Goal: Task Accomplishment & Management: Manage account settings

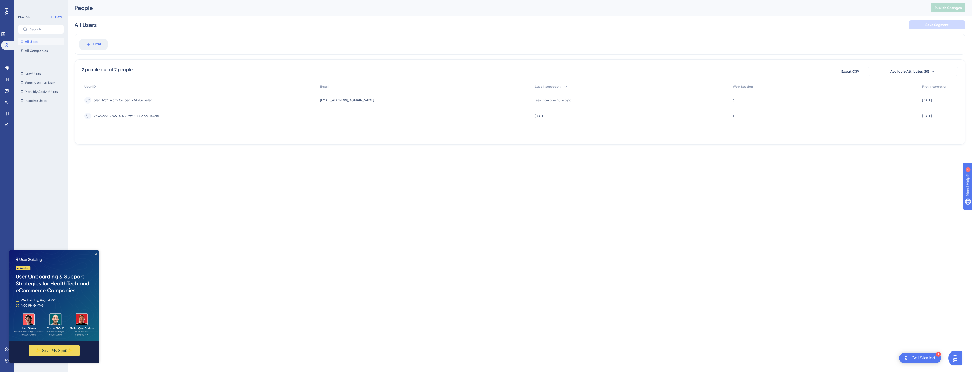
click at [120, 100] on span "afsaf123213231123asfasdf23rfsf32wefsd" at bounding box center [123, 100] width 59 height 5
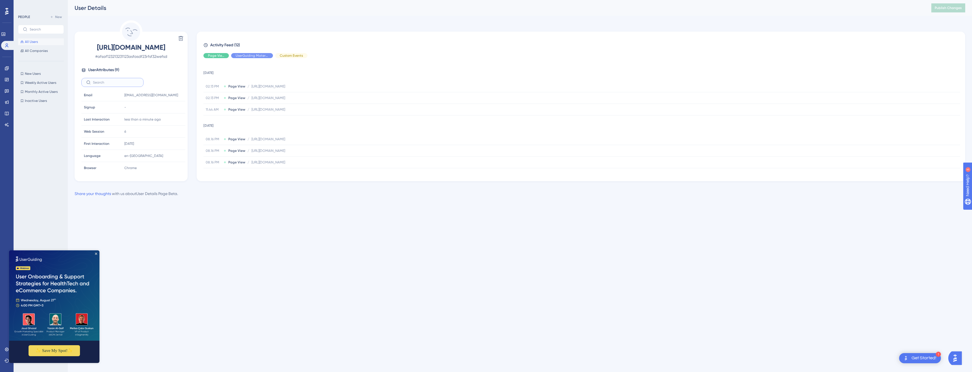
click at [125, 81] on input "text" at bounding box center [116, 83] width 46 height 4
type input "c"
click at [93, 256] on img at bounding box center [54, 296] width 90 height 90
click at [96, 254] on icon "Close Preview" at bounding box center [96, 254] width 2 height 2
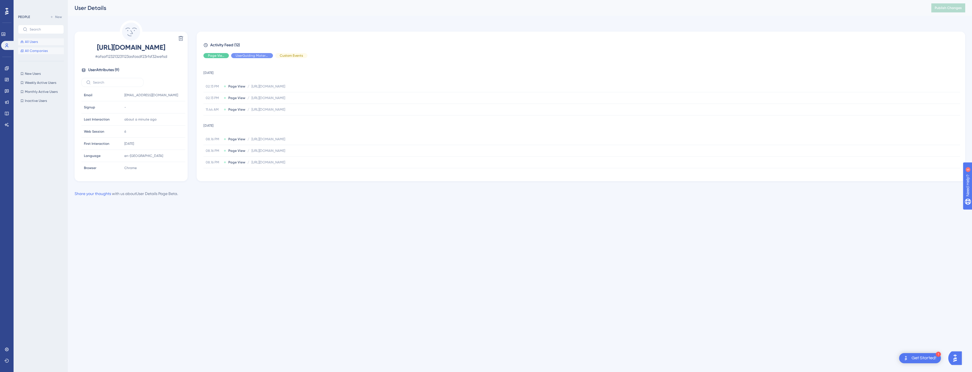
click at [27, 50] on span "All Companies" at bounding box center [36, 51] width 23 height 5
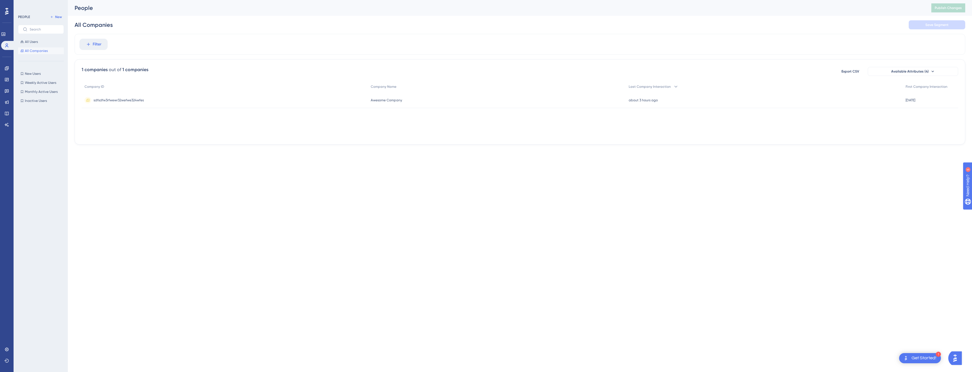
click at [130, 101] on span "sdfsdfw3rfwewr32wefwe324wfes" at bounding box center [119, 100] width 50 height 5
click at [35, 39] on button "All Users" at bounding box center [41, 41] width 46 height 7
click at [59, 16] on span "New" at bounding box center [58, 17] width 7 height 5
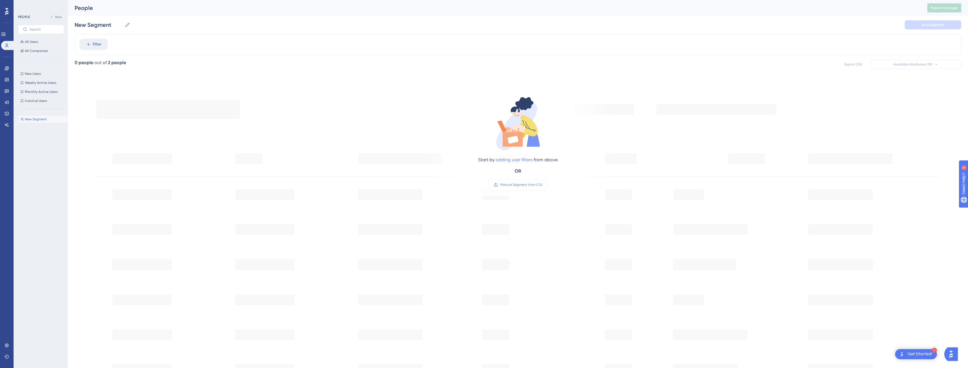
click at [506, 160] on link "adding user filters" at bounding box center [514, 159] width 37 height 5
click at [79, 39] on button "Filter" at bounding box center [93, 44] width 28 height 11
click at [44, 43] on button "All Users" at bounding box center [41, 41] width 46 height 7
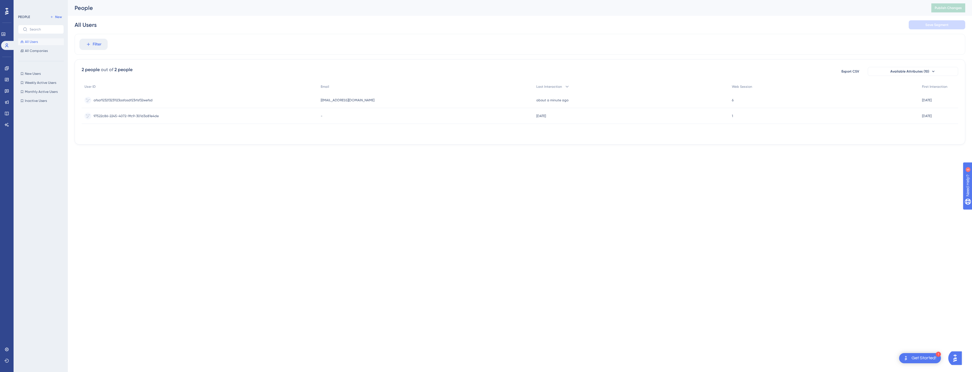
click at [141, 104] on div "afsaf123213231123asfasdf23rfsf32wefsd afsaf123213231123asfasdf23rfsf32wefsd" at bounding box center [123, 100] width 59 height 16
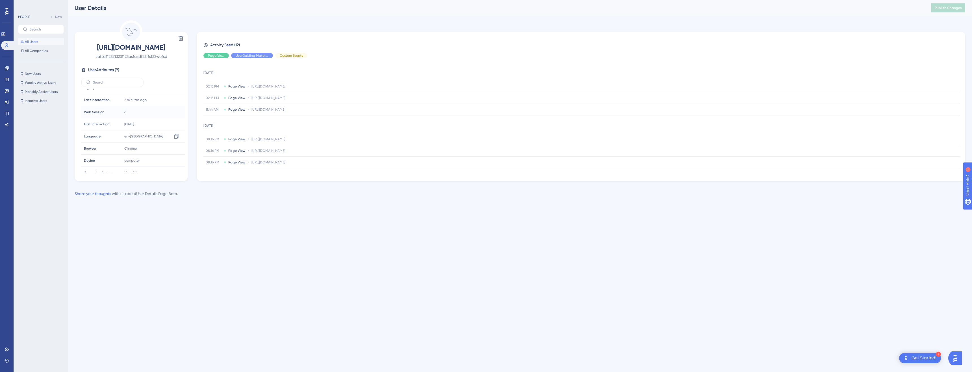
scroll to position [26, 0]
click at [111, 71] on span "User Attributes ( 9 )" at bounding box center [103, 70] width 31 height 7
click at [83, 70] on icon at bounding box center [83, 70] width 5 height 5
click at [115, 79] on label at bounding box center [112, 82] width 62 height 9
click at [115, 81] on input "text" at bounding box center [116, 83] width 46 height 4
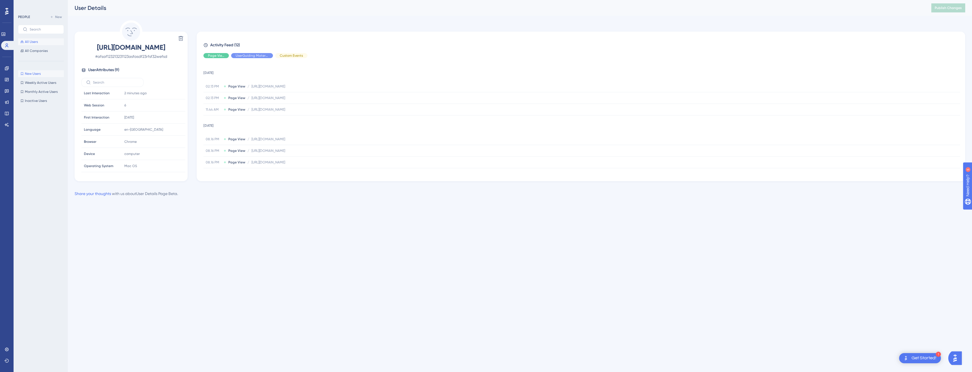
click at [39, 74] on span "New Users" at bounding box center [33, 73] width 16 height 5
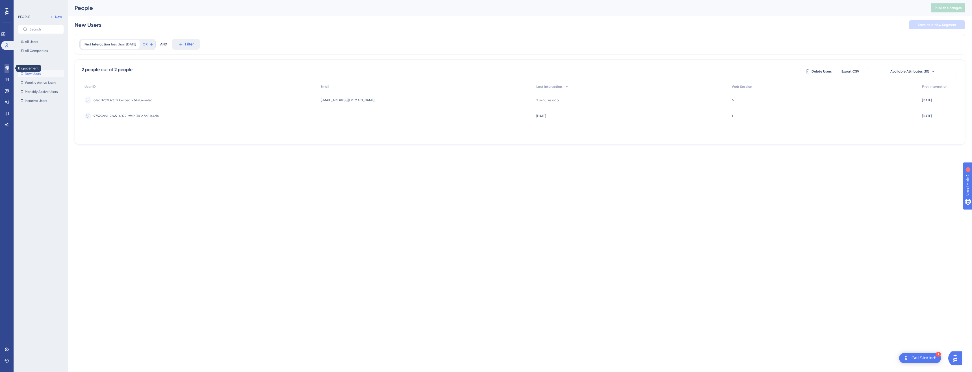
click at [8, 68] on icon at bounding box center [7, 68] width 4 height 4
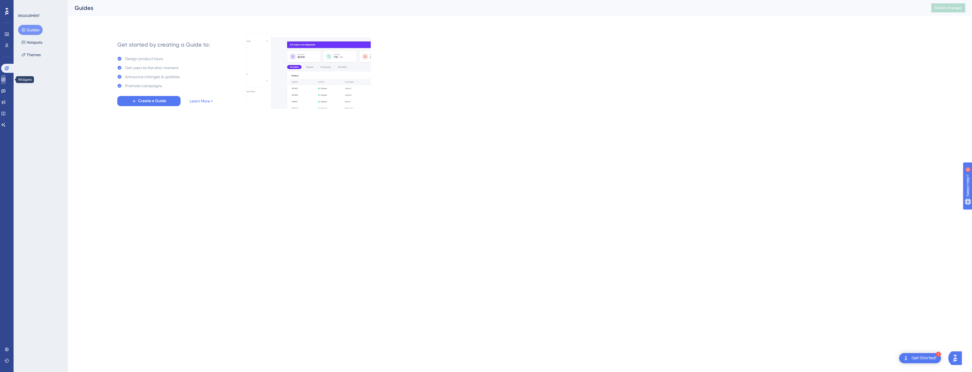
click at [5, 81] on icon at bounding box center [3, 79] width 4 height 3
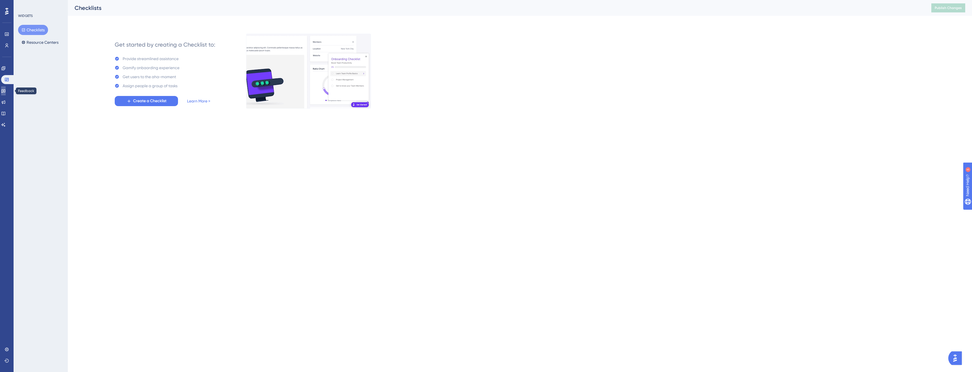
click at [6, 88] on link at bounding box center [3, 90] width 5 height 9
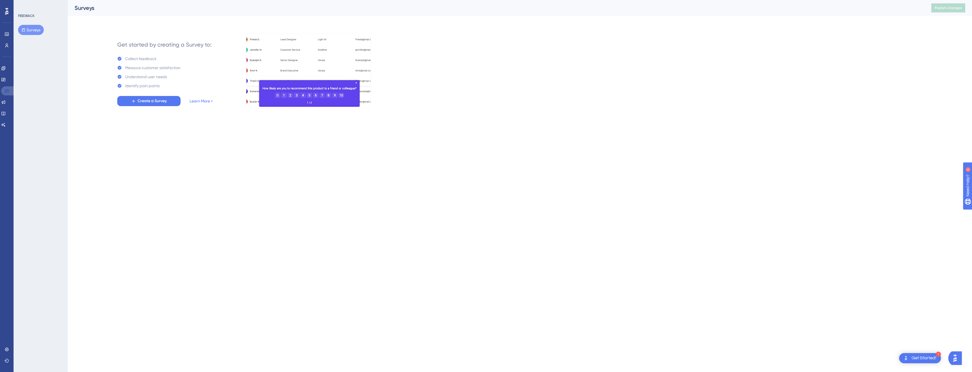
click at [5, 95] on link at bounding box center [8, 90] width 14 height 9
click at [6, 101] on icon at bounding box center [3, 102] width 5 height 5
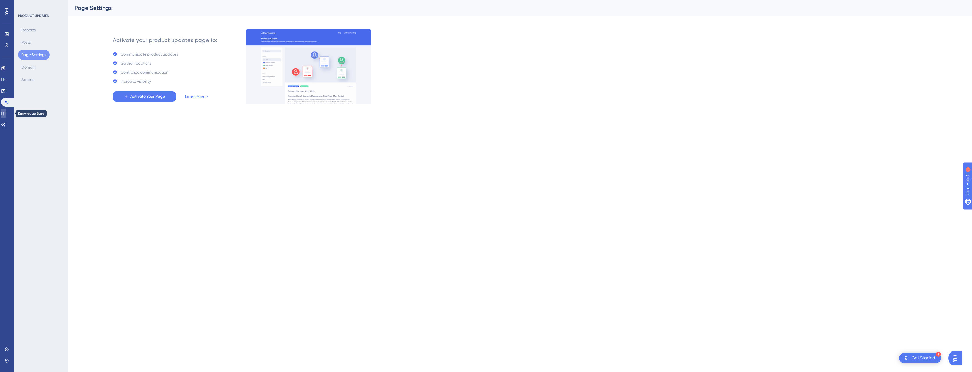
click at [5, 112] on icon at bounding box center [3, 114] width 4 height 4
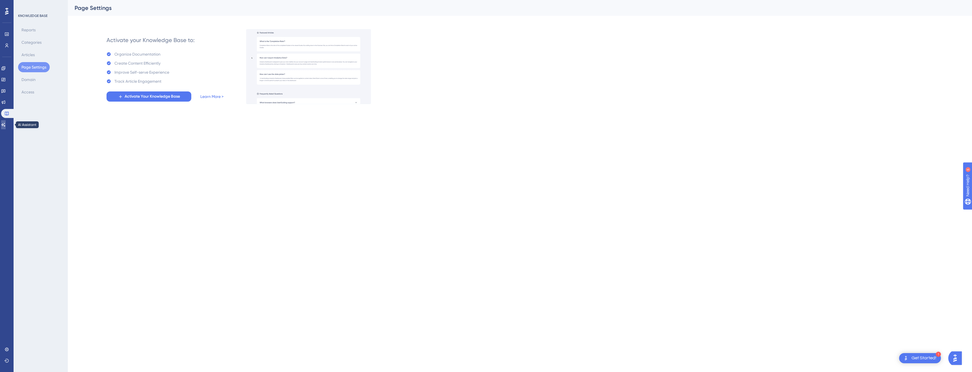
click at [6, 125] on icon at bounding box center [3, 125] width 5 height 5
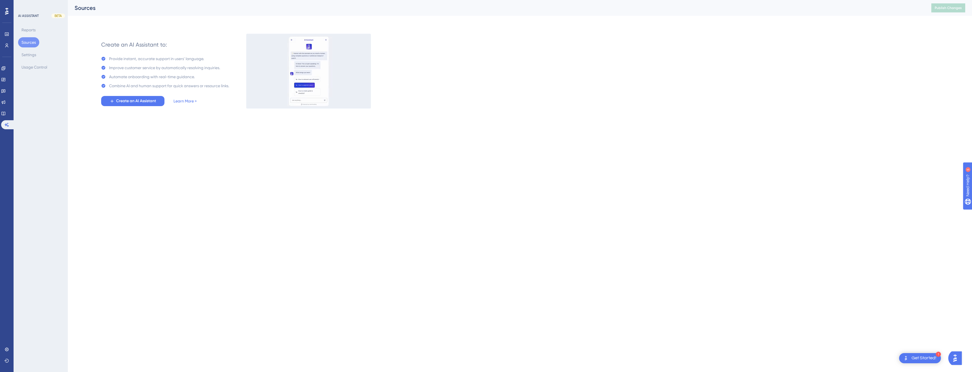
click at [32, 39] on button "Sources" at bounding box center [28, 42] width 21 height 10
click at [0, 0] on link at bounding box center [0, 0] width 0 height 0
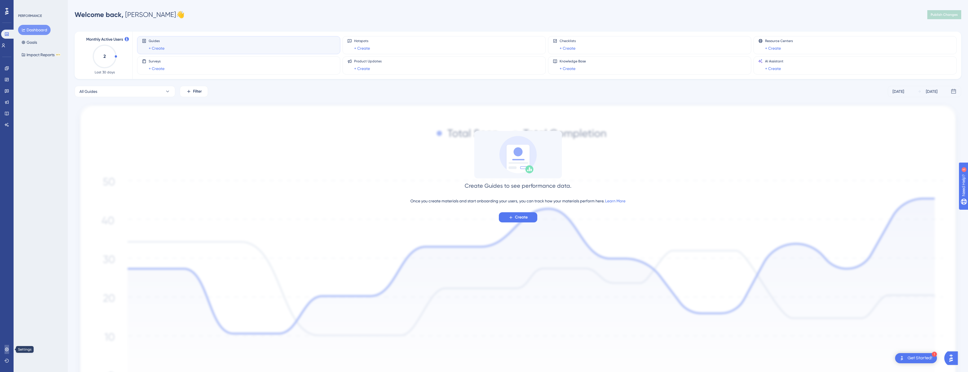
click at [5, 347] on icon at bounding box center [7, 349] width 5 height 5
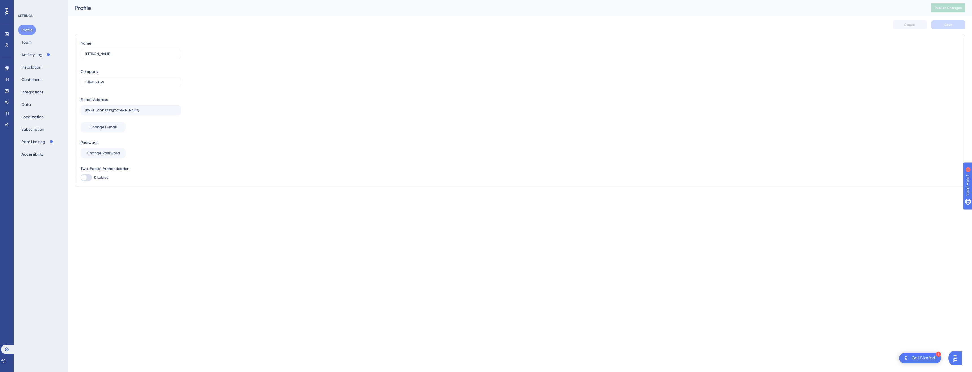
click at [34, 107] on div "Profile Team Activity Log Installation Containers Integrations Data Localizatio…" at bounding box center [41, 92] width 46 height 134
click at [26, 106] on button "Data" at bounding box center [26, 104] width 16 height 10
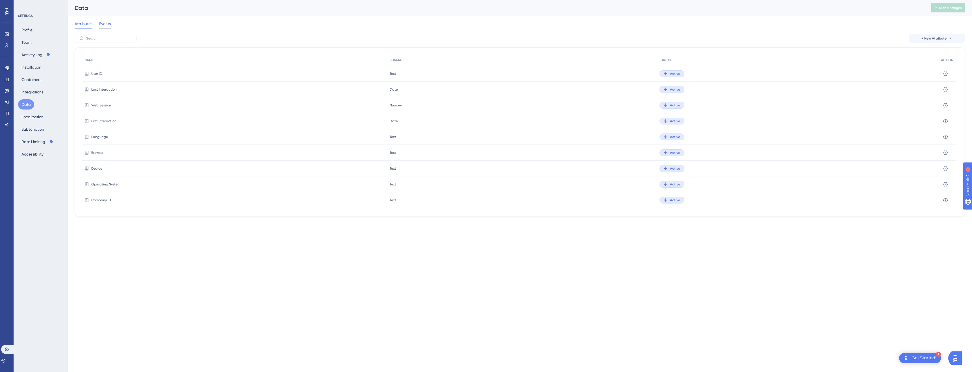
click at [105, 23] on span "Events" at bounding box center [105, 23] width 12 height 7
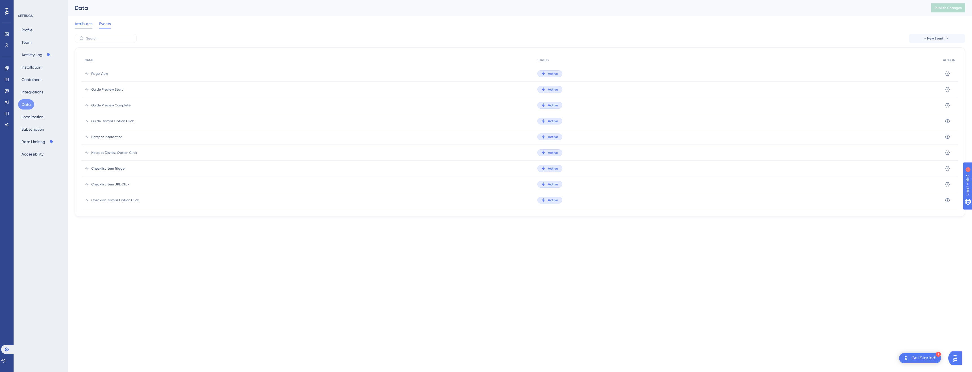
click at [87, 25] on span "Attributes" at bounding box center [84, 23] width 18 height 7
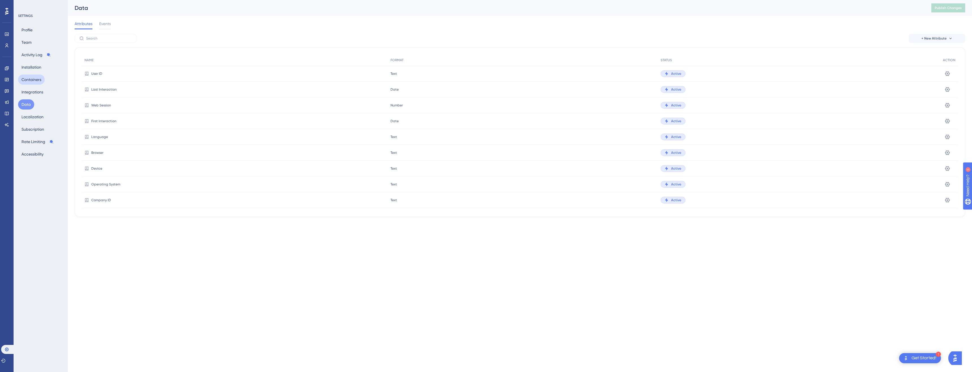
click at [34, 78] on button "Containers" at bounding box center [31, 80] width 27 height 10
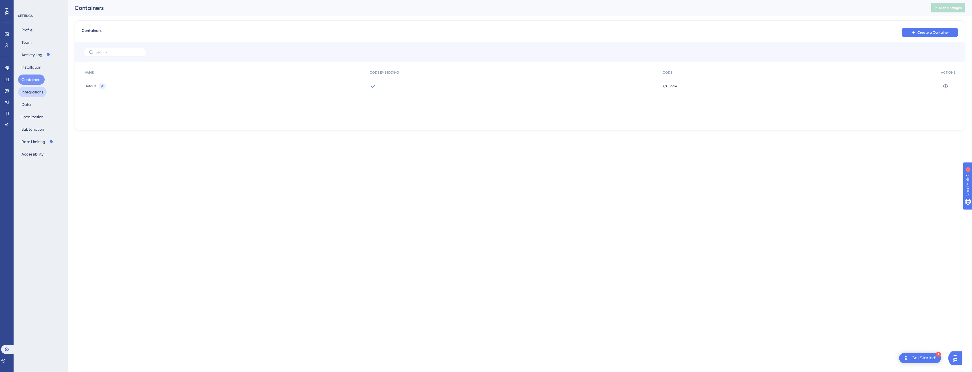
click at [38, 93] on button "Integrations" at bounding box center [32, 92] width 29 height 10
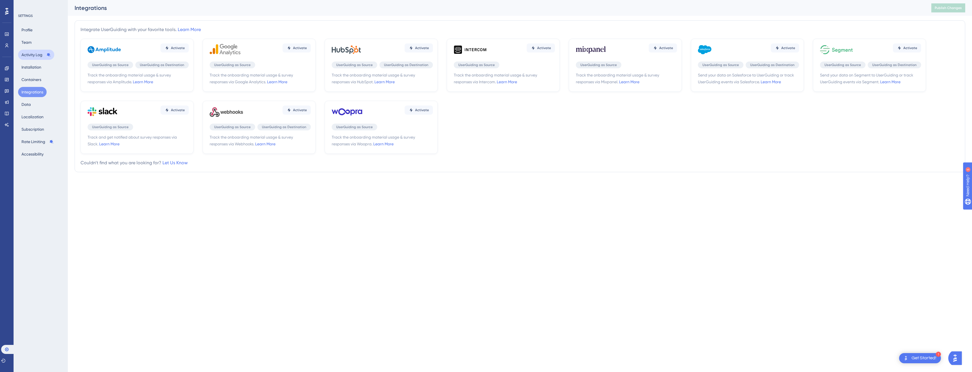
click at [32, 55] on button "Activity Log" at bounding box center [36, 55] width 36 height 10
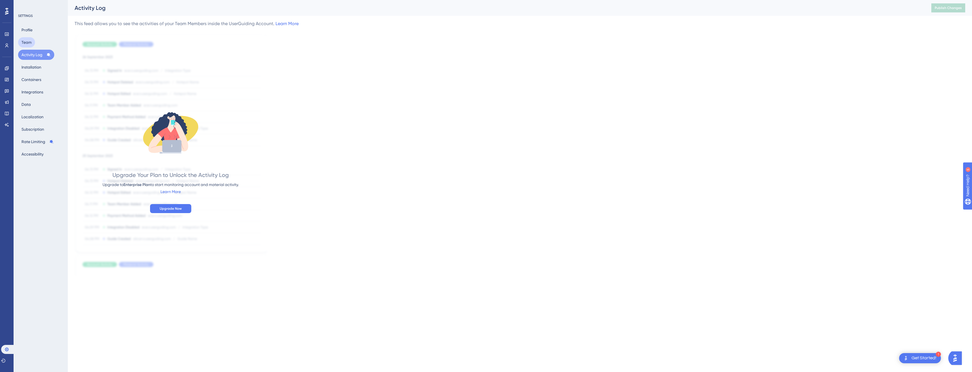
click at [28, 40] on button "Team" at bounding box center [26, 42] width 17 height 10
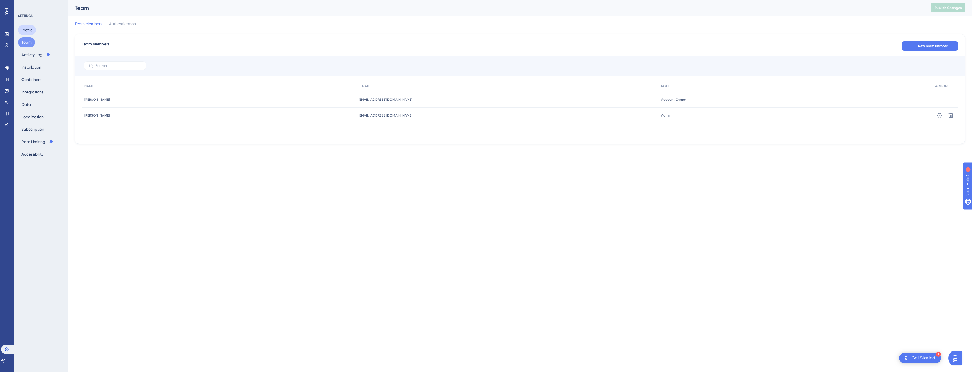
click at [31, 28] on button "Profile" at bounding box center [27, 30] width 18 height 10
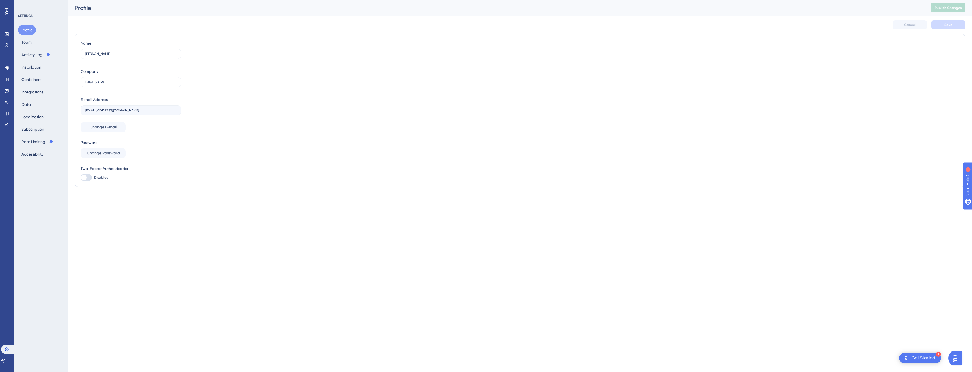
click at [38, 122] on div "Profile Team Activity Log Installation Containers Integrations Data Localizatio…" at bounding box center [41, 92] width 46 height 134
click at [39, 129] on button "Subscription" at bounding box center [32, 129] width 29 height 10
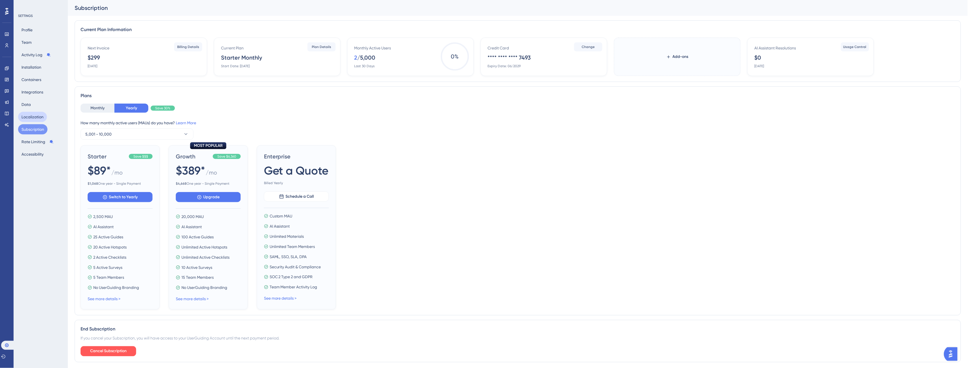
click at [35, 114] on button "Localization" at bounding box center [32, 117] width 29 height 10
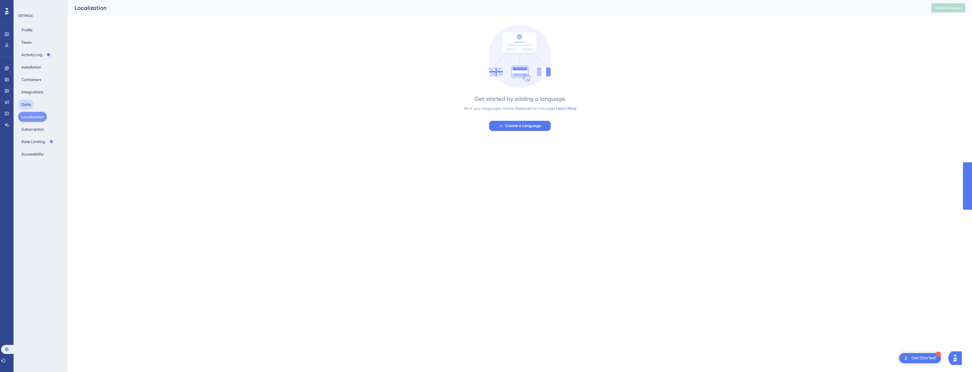
click at [28, 103] on button "Data" at bounding box center [26, 104] width 16 height 10
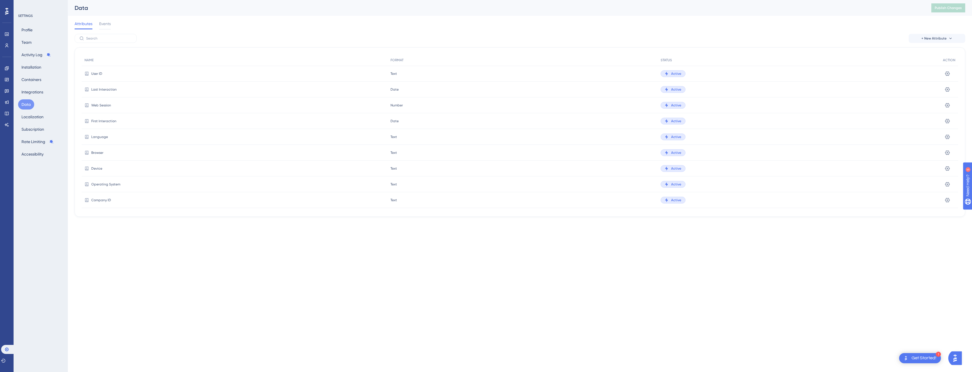
click at [107, 202] on span "Company ID" at bounding box center [101, 200] width 20 height 5
click at [97, 164] on span "Company ID" at bounding box center [101, 164] width 20 height 5
click at [947, 162] on icon at bounding box center [945, 165] width 6 height 6
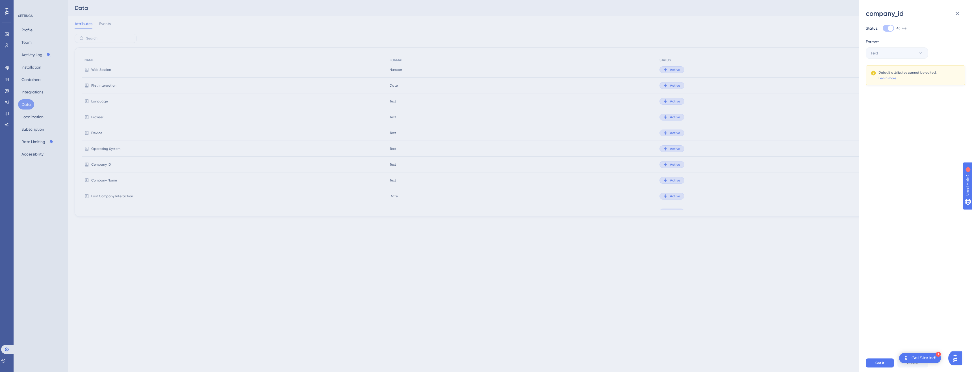
click at [897, 13] on div "company_id" at bounding box center [915, 13] width 99 height 9
copy div "company_id"
click at [275, 171] on div "company_id Status: Active Format Text Default attributes cannot be edited. Lear…" at bounding box center [486, 186] width 972 height 372
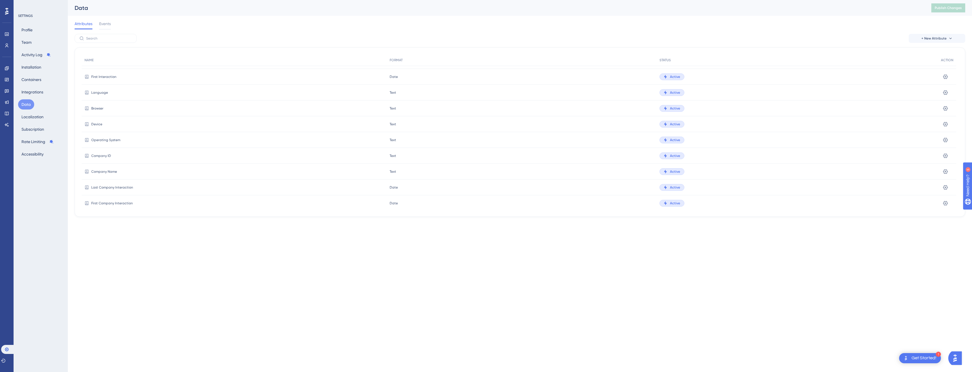
scroll to position [84, 0]
click at [95, 180] on span "email" at bounding box center [95, 179] width 9 height 5
click at [87, 179] on icon at bounding box center [86, 179] width 5 height 5
click at [0, 0] on icon at bounding box center [0, 0] width 0 height 0
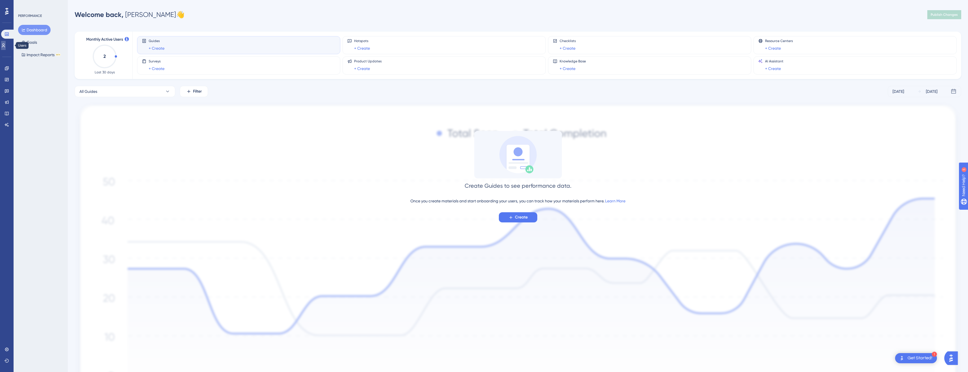
click at [0, 0] on link at bounding box center [0, 0] width 0 height 0
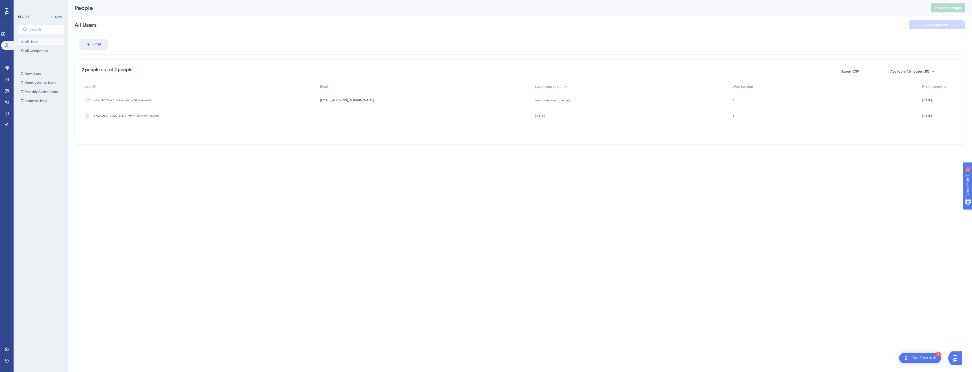
click at [152, 100] on span "afsaf123213231123asfasdf23rfsf32wefsd" at bounding box center [123, 100] width 59 height 5
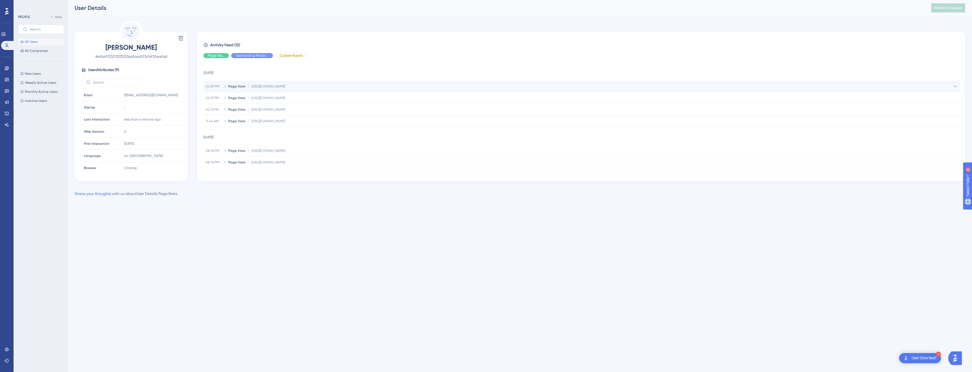
click at [268, 87] on span "https://andreasbaran.dk/" at bounding box center [268, 86] width 34 height 5
click at [277, 98] on span "https://andreasbaran.dk/" at bounding box center [285, 97] width 34 height 5
click at [38, 44] on button "All Users" at bounding box center [41, 41] width 46 height 7
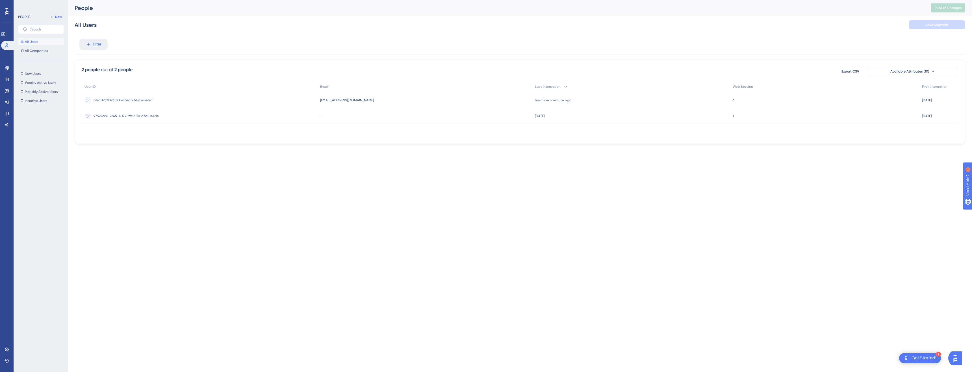
click at [136, 121] on div "97522c86-2245-4072-9fc9-301d3a81e4de 97522c86-2245-4072-9fc9-301d3a81e4de" at bounding box center [126, 116] width 65 height 16
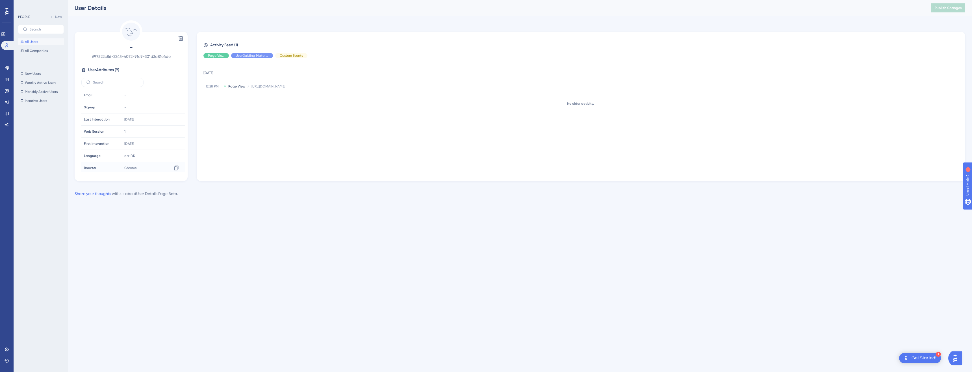
scroll to position [0, 0]
click at [115, 56] on span "# 97522c86-2245-4072-9fc9-301d3a81e4de" at bounding box center [130, 56] width 99 height 7
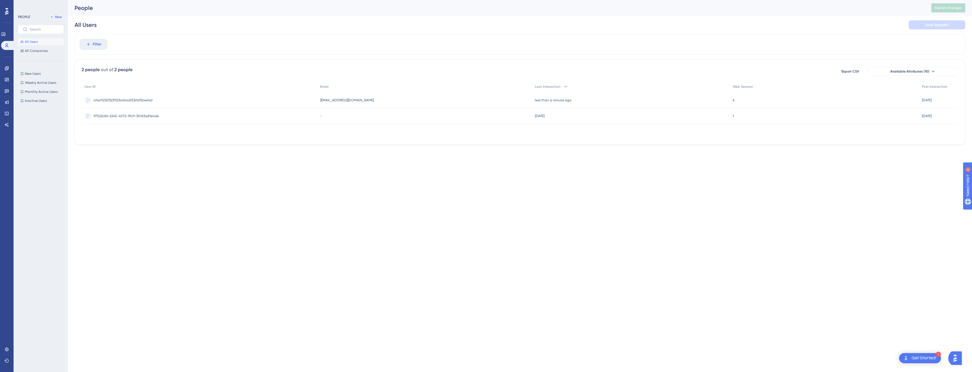
click at [134, 98] on span "afsaf123213231123asfasdf23rfsf32wefsd" at bounding box center [123, 100] width 59 height 5
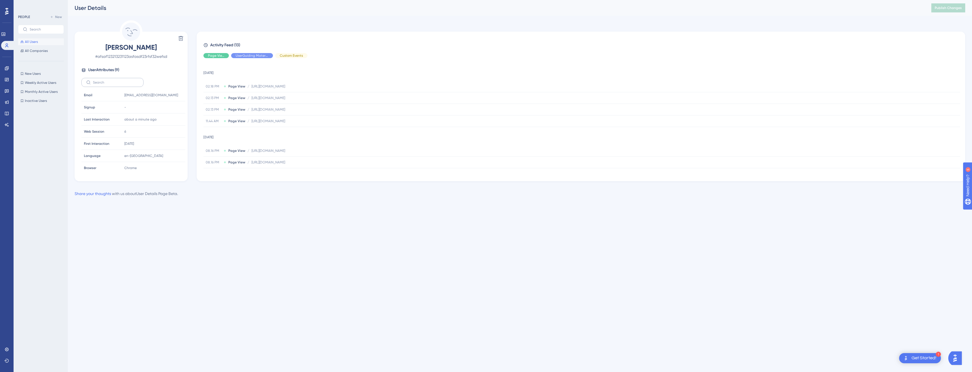
click at [109, 80] on label at bounding box center [112, 82] width 62 height 9
click at [109, 81] on input "text" at bounding box center [116, 83] width 46 height 4
type input "c"
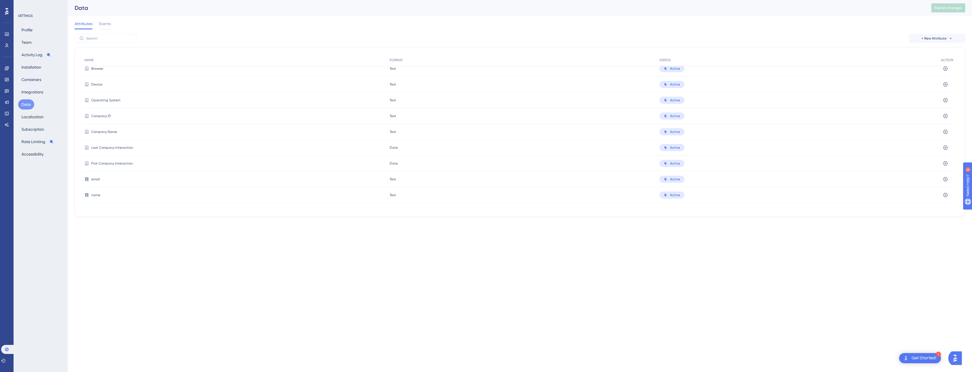
scroll to position [83, 0]
click at [108, 133] on span "Company Name" at bounding box center [104, 133] width 26 height 5
click at [949, 136] on button at bounding box center [945, 133] width 9 height 9
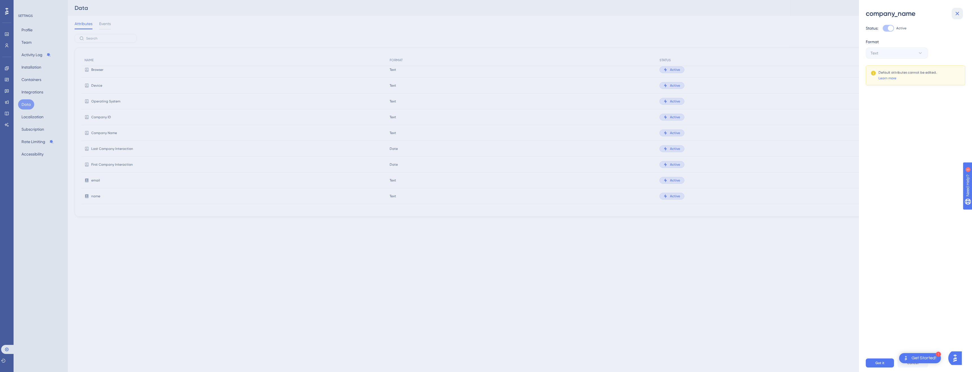
click at [961, 12] on button at bounding box center [956, 13] width 11 height 11
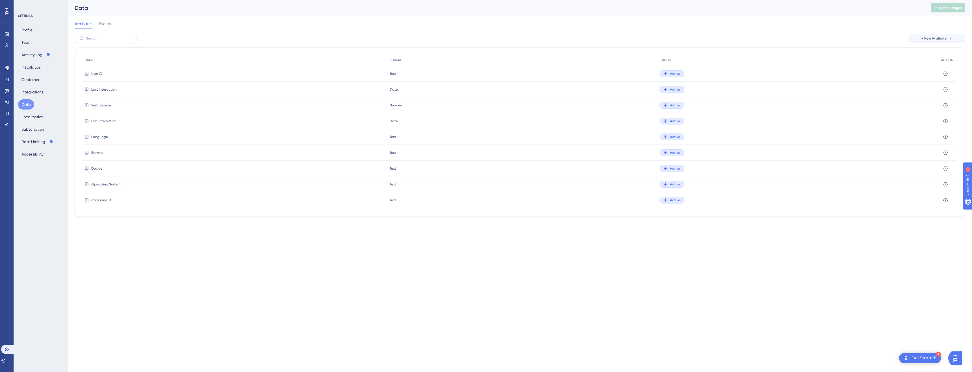
scroll to position [84, 0]
click at [0, 0] on link at bounding box center [0, 0] width 0 height 0
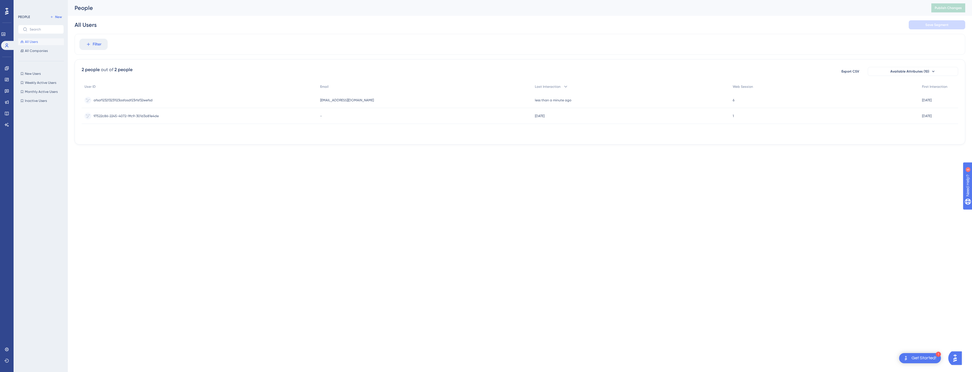
click at [125, 100] on span "afsaf123213231123asfasdf23rfsf32wefsd" at bounding box center [123, 100] width 59 height 5
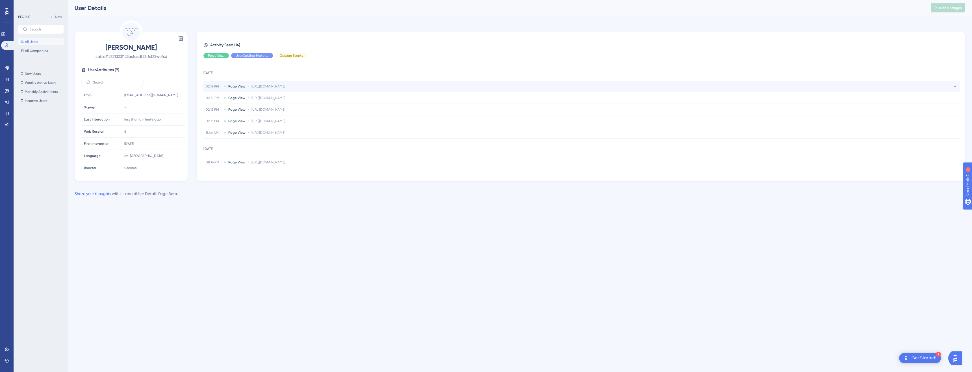
click at [285, 87] on span "https://andreasbaran.dk/" at bounding box center [268, 86] width 34 height 5
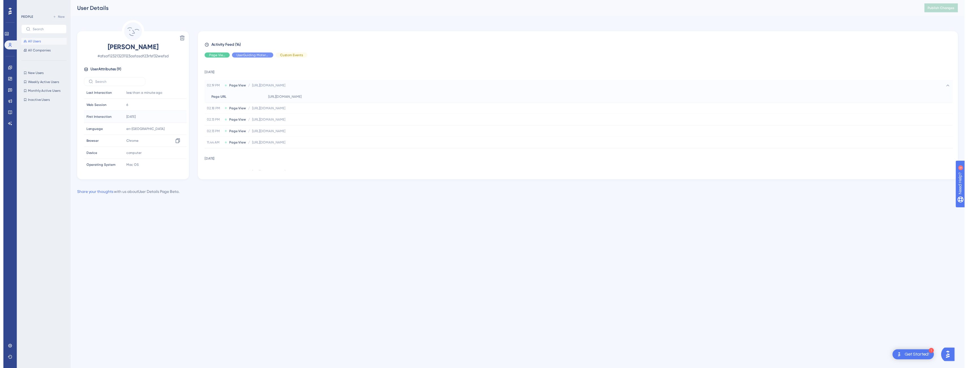
scroll to position [26, 0]
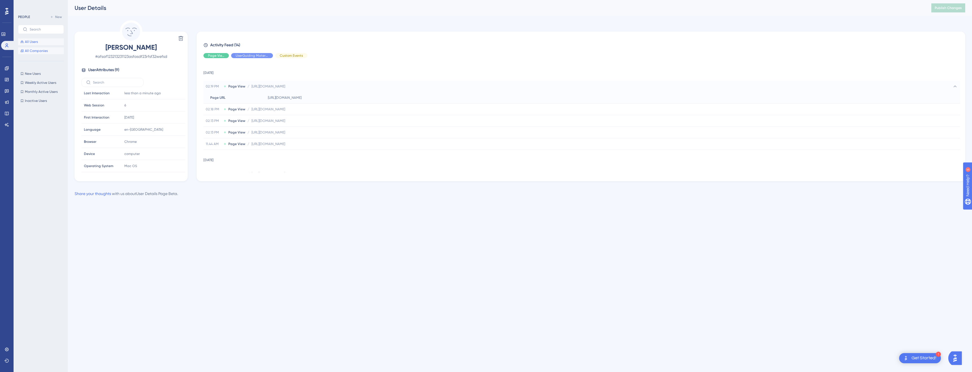
click at [36, 49] on span "All Companies" at bounding box center [36, 51] width 23 height 5
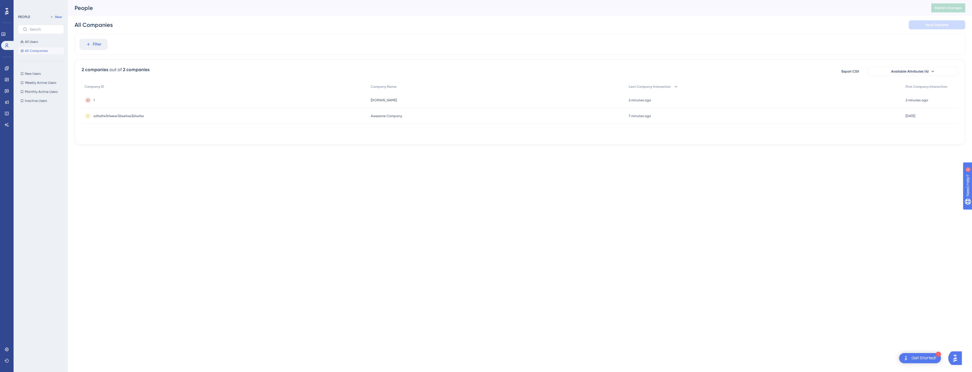
click at [89, 102] on ellipse at bounding box center [87, 100] width 7 height 6
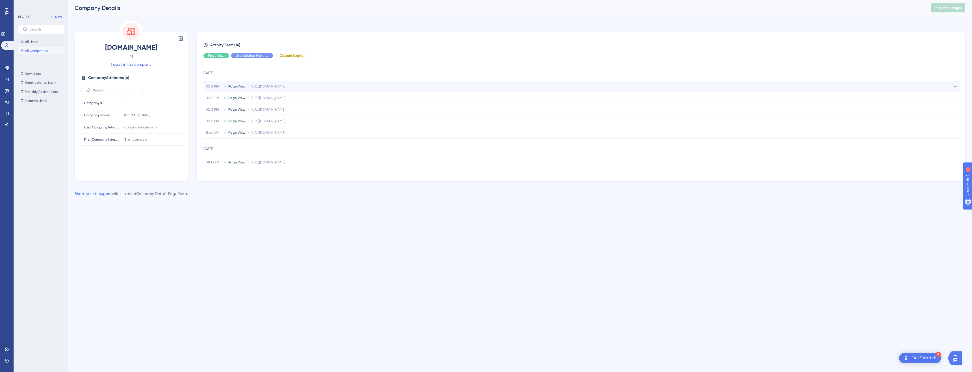
click at [279, 87] on span "https://andreasbaran.dk/" at bounding box center [268, 86] width 34 height 5
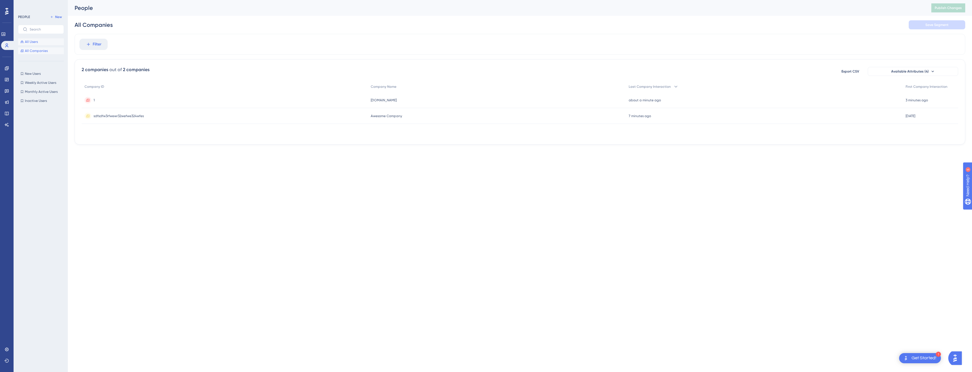
click at [41, 44] on button "All Users" at bounding box center [41, 41] width 46 height 7
click at [40, 79] on div "New Users New Users Weekly Active Users Weekly Active Users Monthly Active User…" at bounding box center [41, 87] width 46 height 34
click at [39, 74] on span "New Users" at bounding box center [33, 73] width 16 height 5
click at [58, 16] on span "New" at bounding box center [58, 17] width 7 height 5
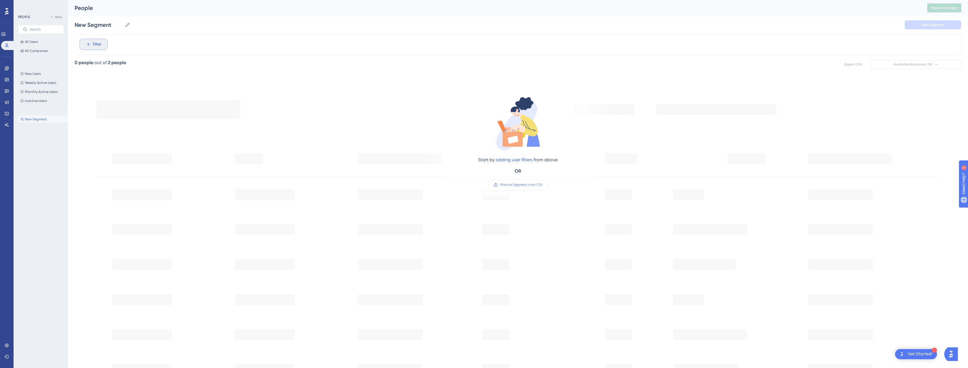
click at [91, 42] on button "Filter" at bounding box center [93, 44] width 28 height 11
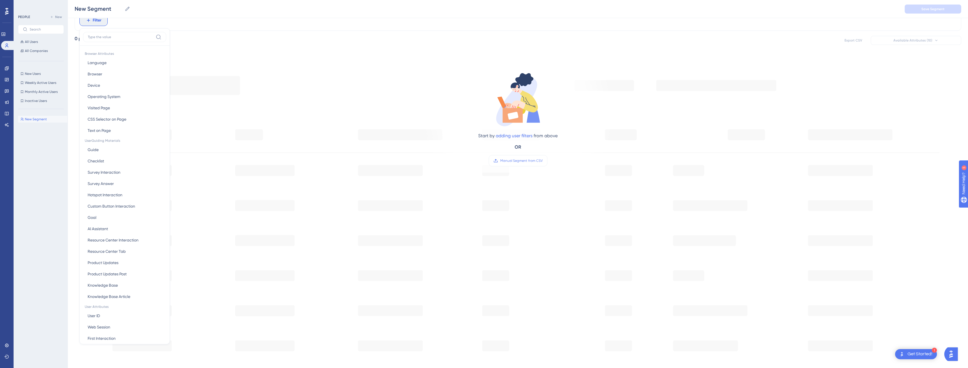
click at [62, 207] on div "New Segment New Segment" at bounding box center [42, 236] width 49 height 244
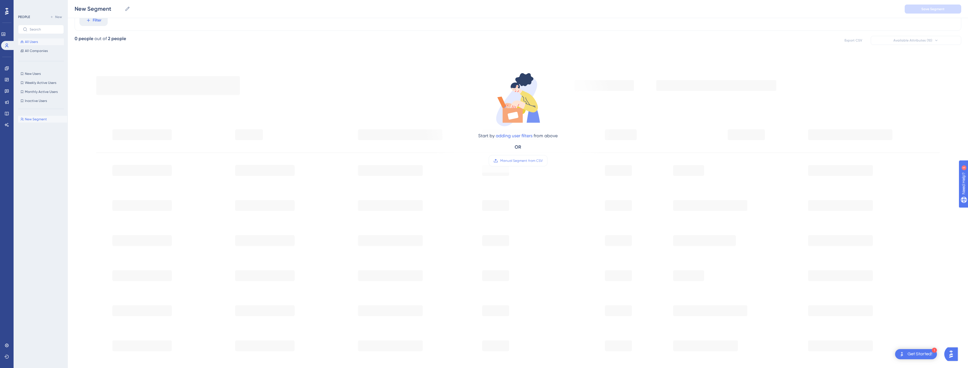
click at [37, 43] on span "All Users" at bounding box center [31, 42] width 13 height 5
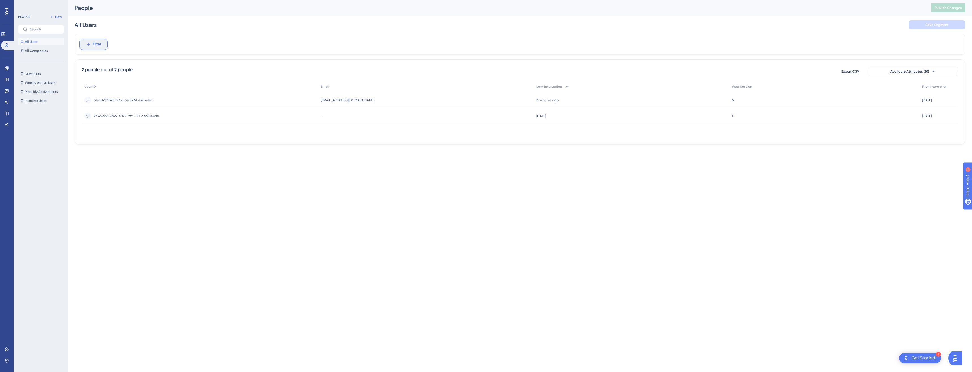
click at [99, 44] on span "Filter" at bounding box center [97, 44] width 9 height 7
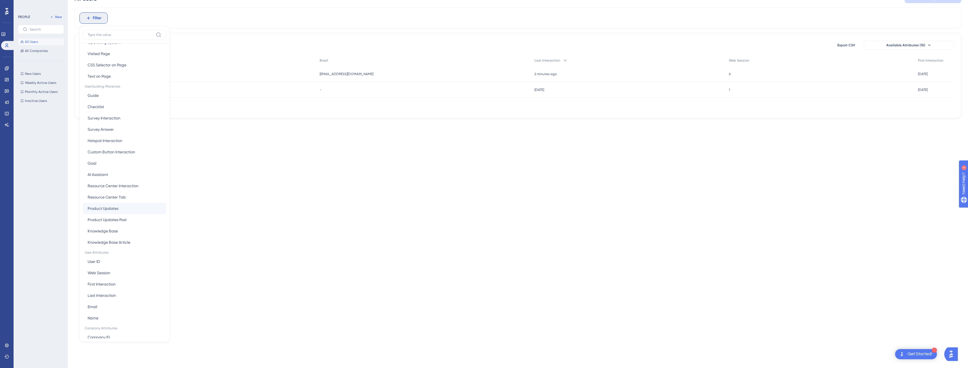
scroll to position [94, 0]
click at [117, 294] on button "Company ID Company ID" at bounding box center [124, 295] width 83 height 11
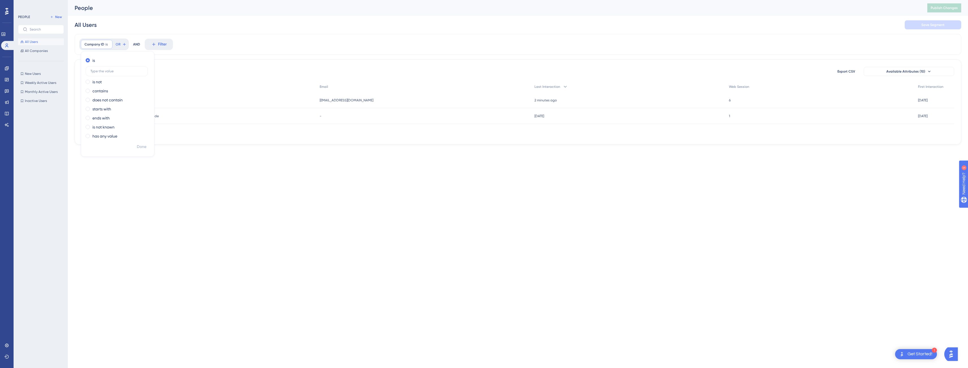
scroll to position [0, 0]
click at [105, 75] on label at bounding box center [117, 71] width 62 height 10
click at [105, 73] on input "text" at bounding box center [116, 71] width 53 height 4
type input "1"
click at [144, 146] on span "Done" at bounding box center [142, 147] width 10 height 7
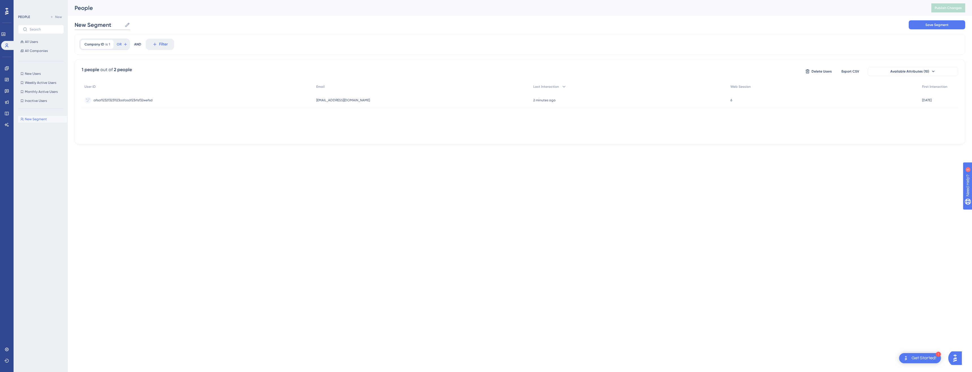
click at [102, 24] on input "New Segment" at bounding box center [99, 25] width 48 height 8
click at [114, 23] on input "New Segment" at bounding box center [99, 25] width 48 height 8
type input "Users in [DOMAIN_NAME]"
click at [917, 28] on button "Save Segment" at bounding box center [937, 24] width 57 height 9
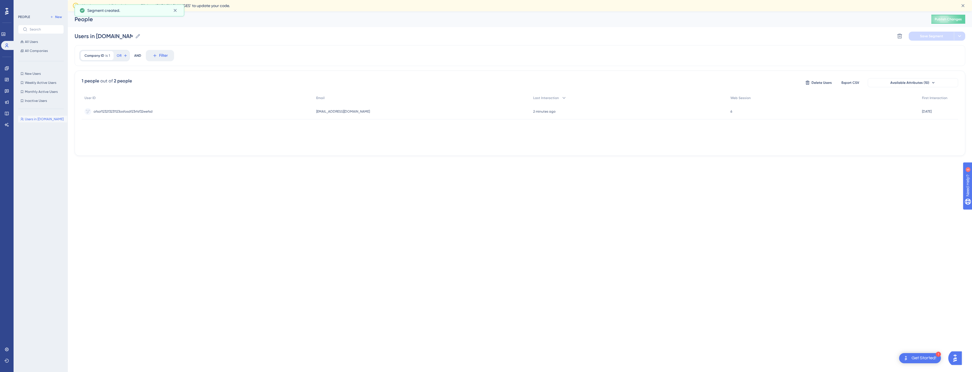
click at [46, 119] on span "Users in [DOMAIN_NAME]" at bounding box center [44, 119] width 39 height 5
click at [43, 54] on button "All Companies" at bounding box center [41, 50] width 46 height 7
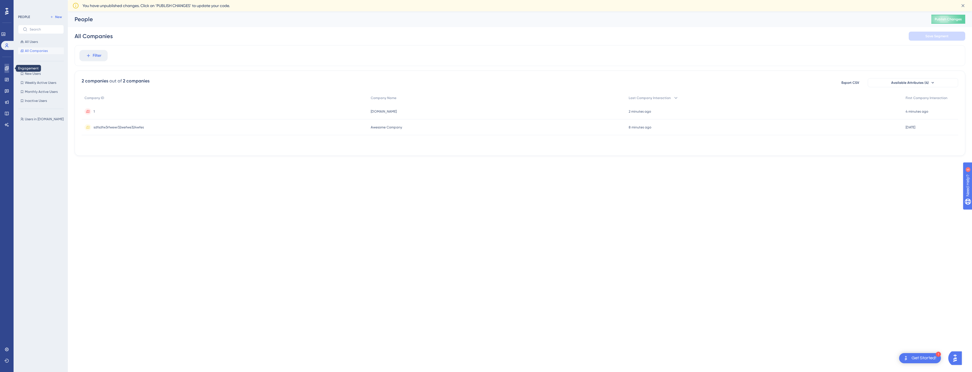
click at [8, 68] on icon at bounding box center [7, 68] width 5 height 5
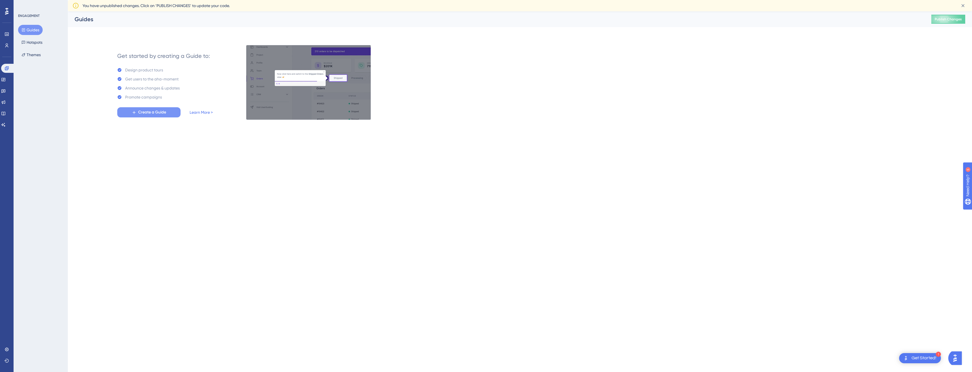
click at [141, 110] on span "Create a Guide" at bounding box center [152, 112] width 28 height 7
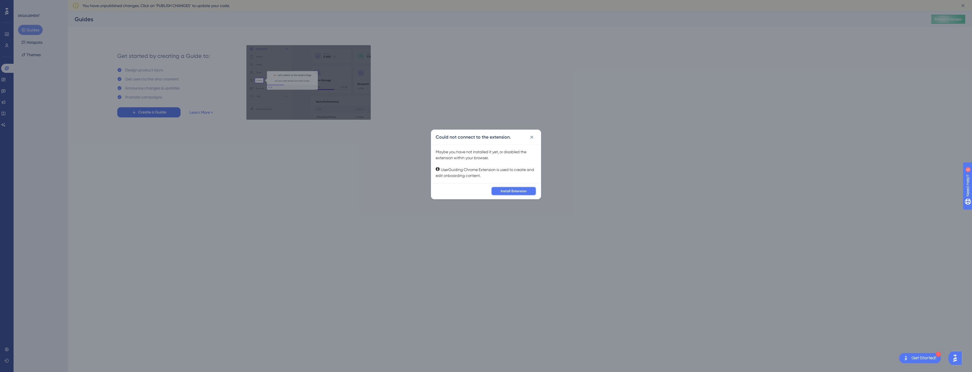
drag, startPoint x: 508, startPoint y: 193, endPoint x: 492, endPoint y: 179, distance: 21.4
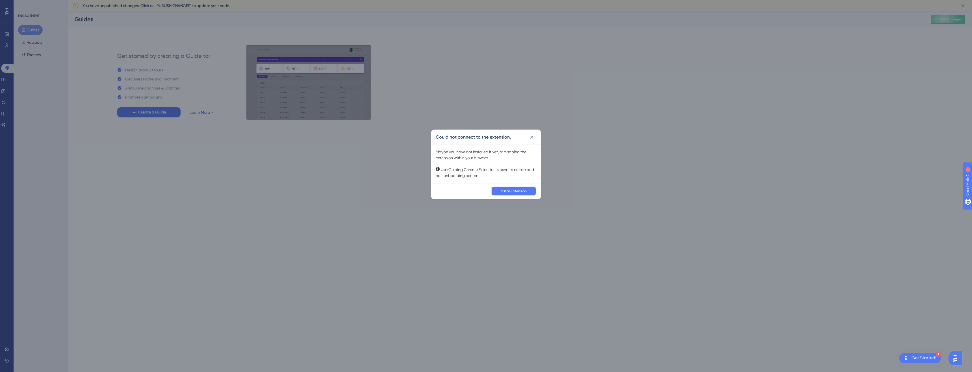
click at [480, 188] on div "Install Extension" at bounding box center [486, 191] width 110 height 16
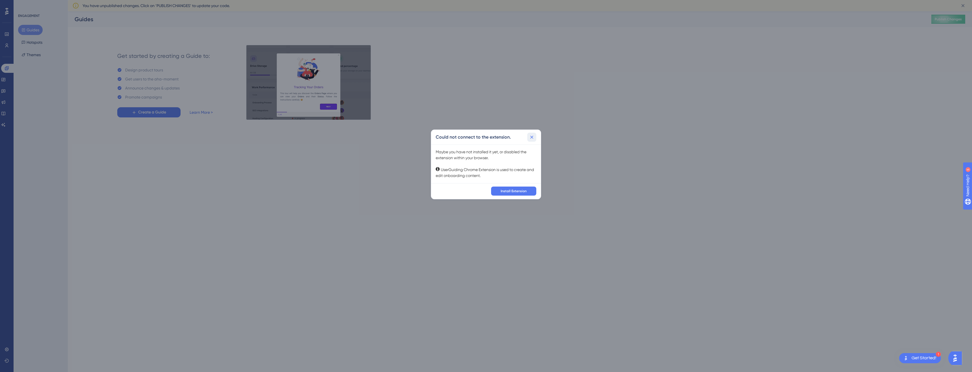
click at [530, 138] on icon at bounding box center [531, 137] width 3 height 3
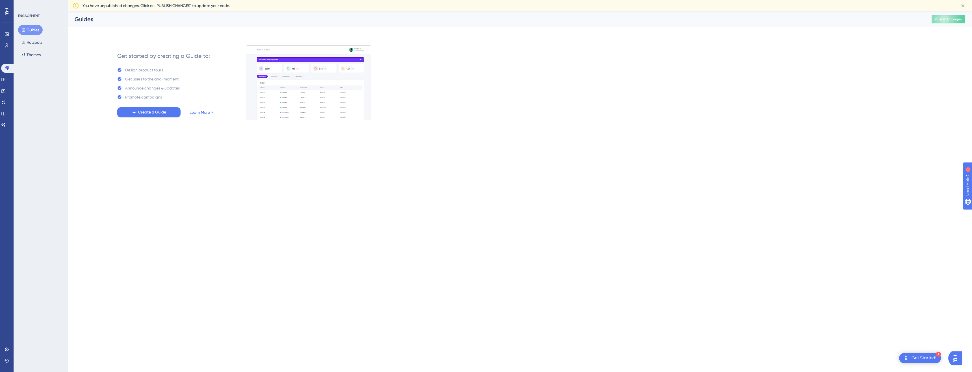
click at [952, 18] on button "Publish Changes" at bounding box center [948, 19] width 34 height 9
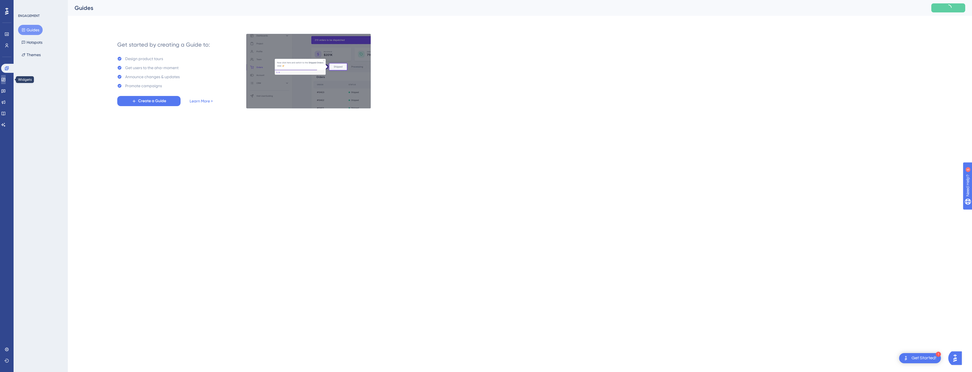
click at [5, 79] on icon at bounding box center [3, 79] width 5 height 5
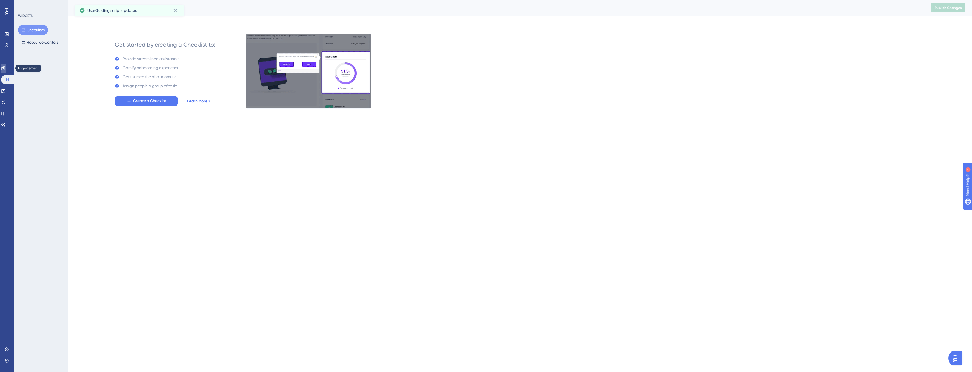
click at [6, 70] on icon at bounding box center [3, 68] width 5 height 5
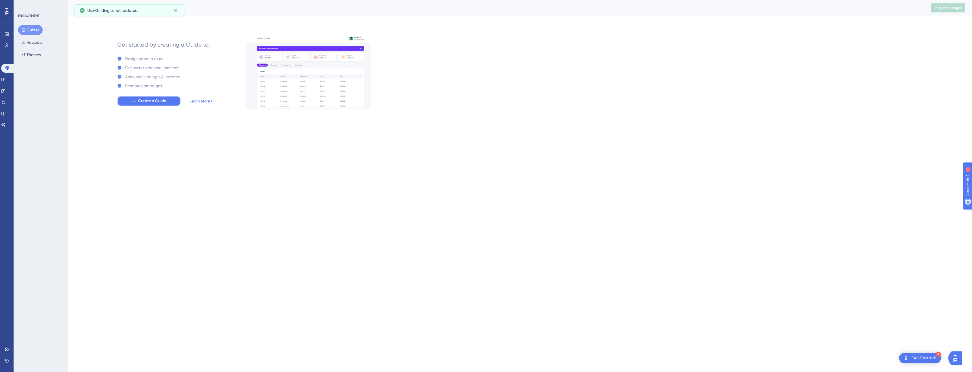
click at [153, 98] on span "Create a Guide" at bounding box center [152, 101] width 28 height 7
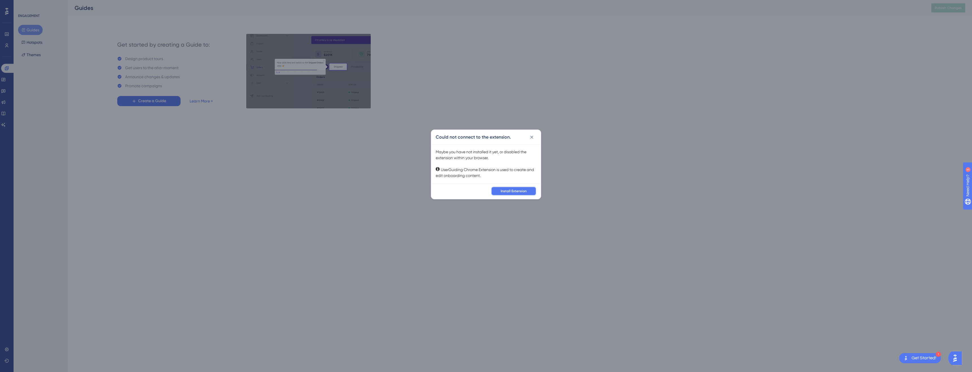
click at [525, 193] on span "Install Extension" at bounding box center [514, 191] width 26 height 5
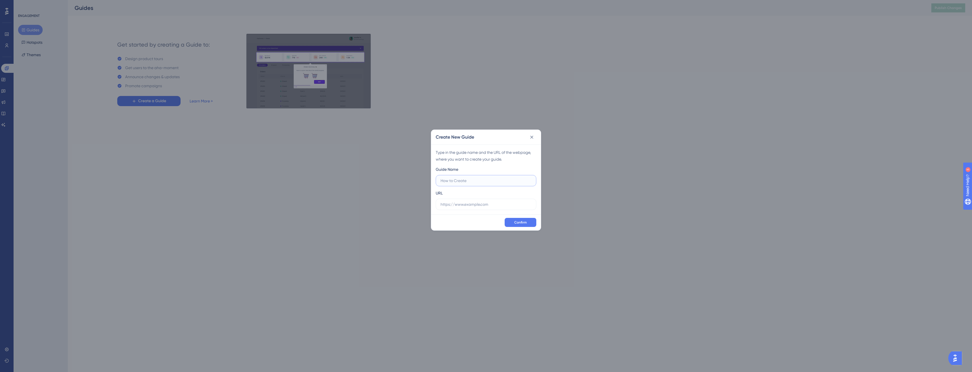
click at [472, 181] on input "text" at bounding box center [485, 181] width 91 height 6
type input "Welcome"
click at [487, 209] on label at bounding box center [486, 204] width 101 height 11
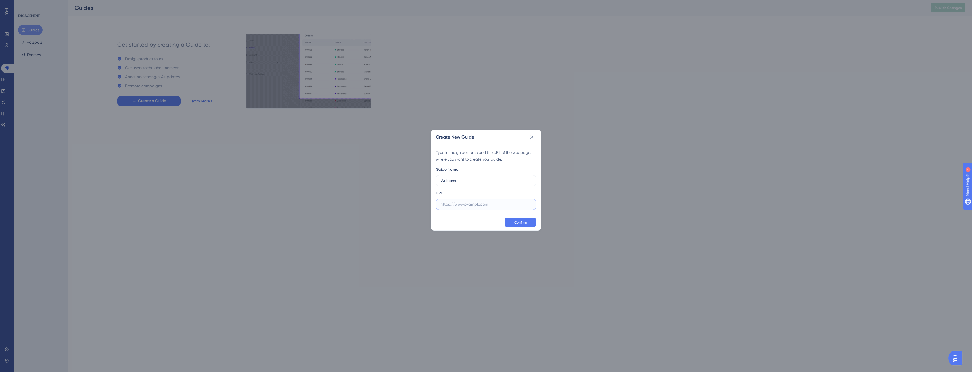
click at [487, 208] on input "text" at bounding box center [485, 204] width 91 height 6
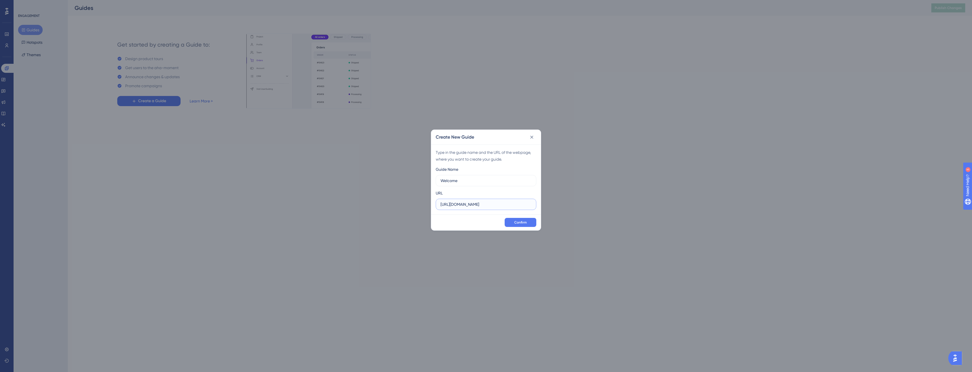
type input "https://andreasbaran.dk"
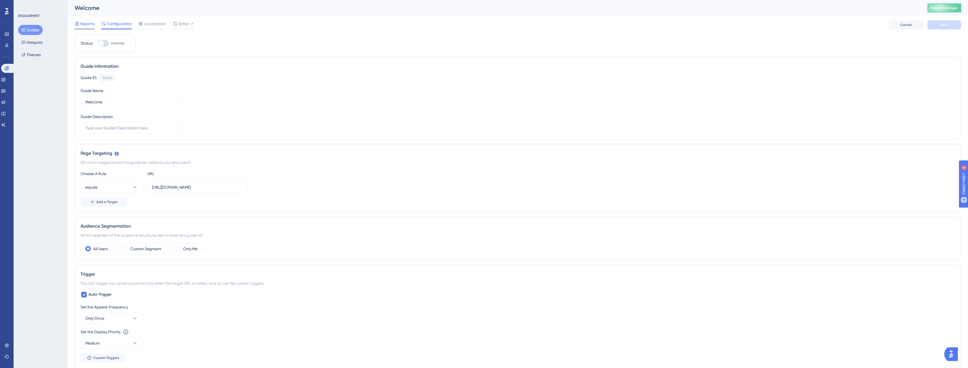
click at [84, 23] on span "Reports" at bounding box center [87, 23] width 14 height 7
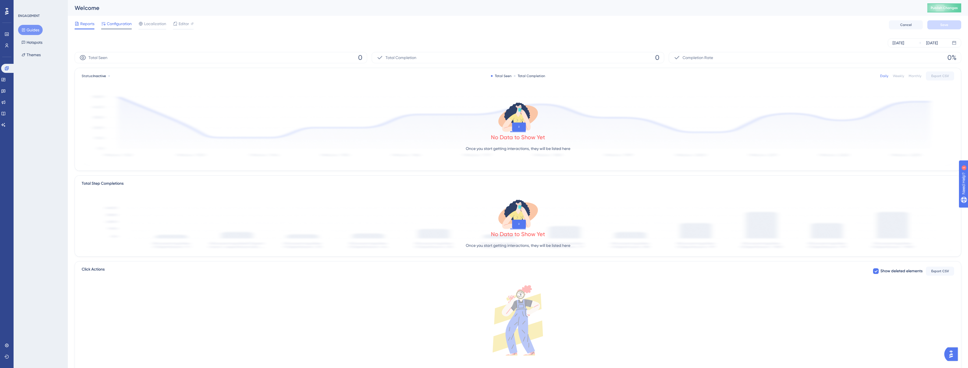
click at [121, 24] on span "Configuration" at bounding box center [119, 23] width 25 height 7
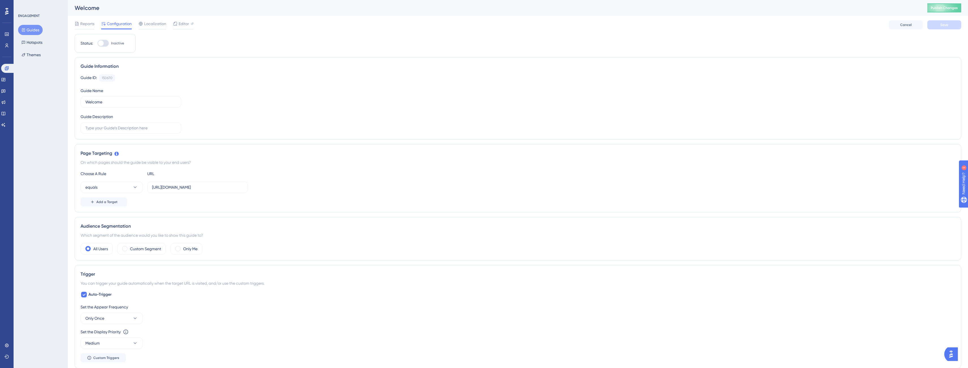
click at [105, 44] on div at bounding box center [102, 43] width 11 height 7
click at [97, 44] on input "Inactive" at bounding box center [97, 43] width 0 height 0
checkbox input "true"
click at [951, 25] on button "Save" at bounding box center [944, 24] width 34 height 9
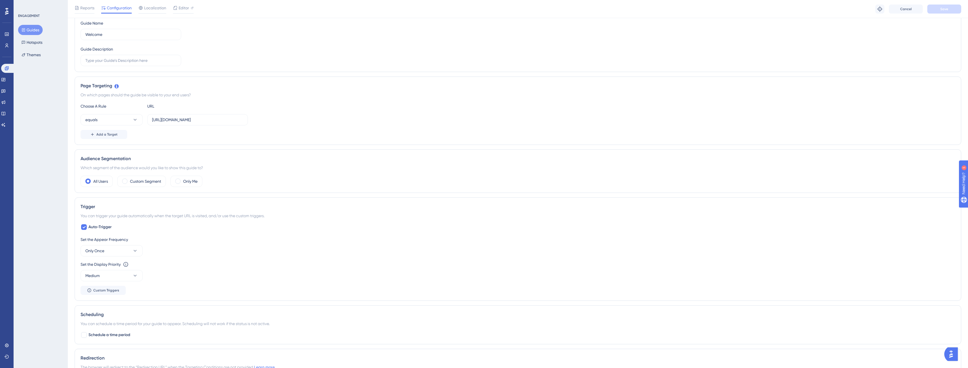
scroll to position [108, 0]
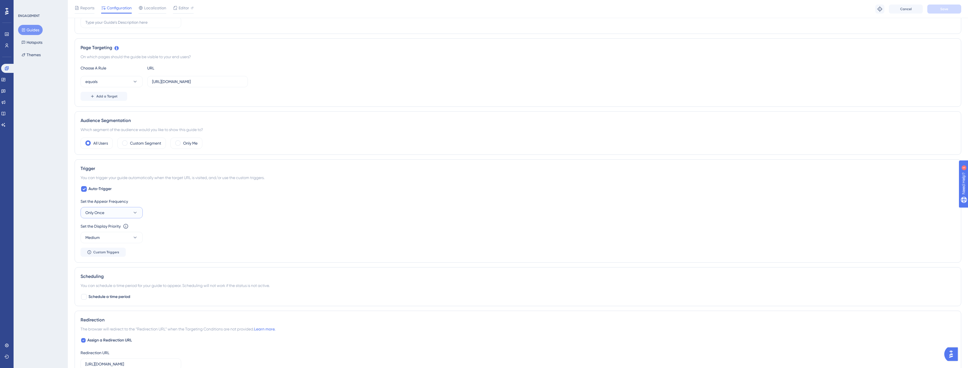
click at [127, 214] on button "Only Once" at bounding box center [112, 212] width 62 height 11
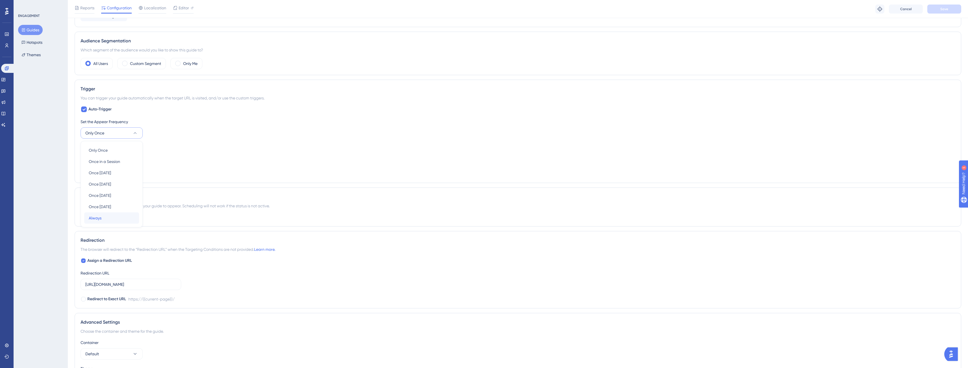
click at [110, 218] on div "Always Always" at bounding box center [112, 217] width 46 height 11
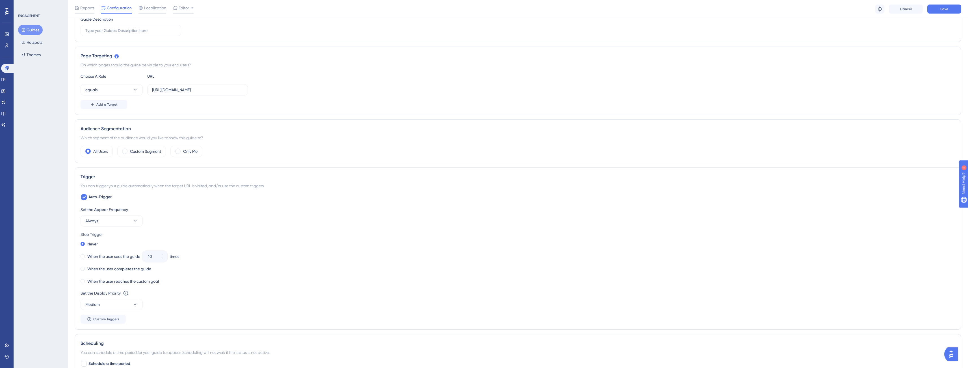
scroll to position [86, 0]
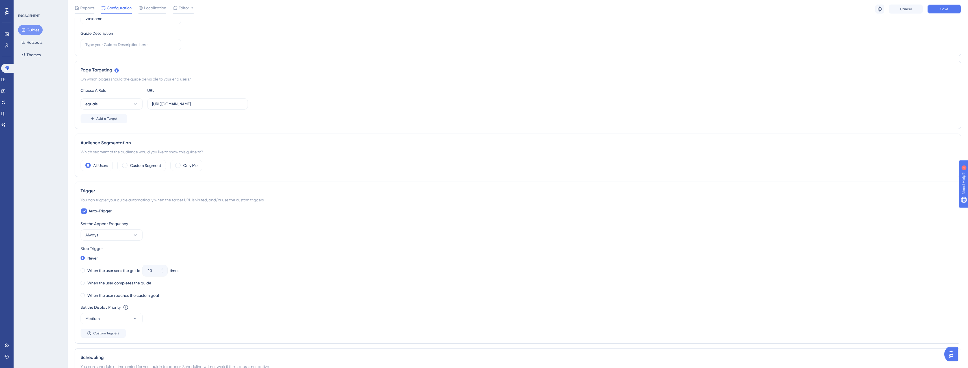
click at [946, 12] on button "Save" at bounding box center [944, 9] width 34 height 9
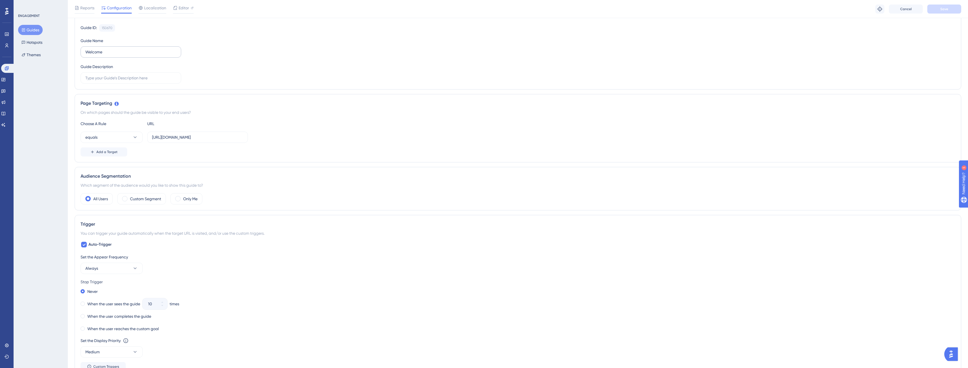
scroll to position [0, 0]
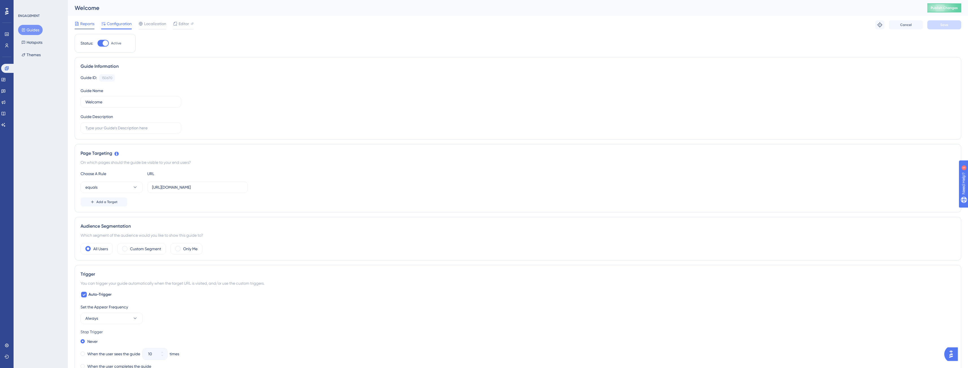
click at [87, 24] on span "Reports" at bounding box center [87, 23] width 14 height 7
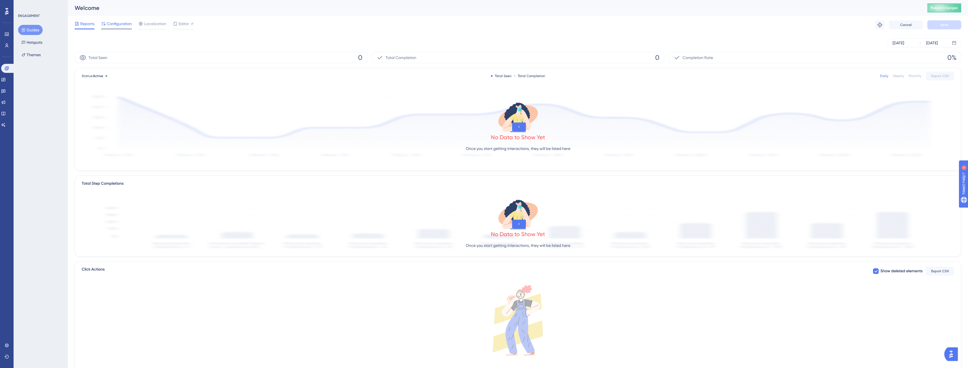
click at [108, 26] on span "Configuration" at bounding box center [119, 23] width 25 height 7
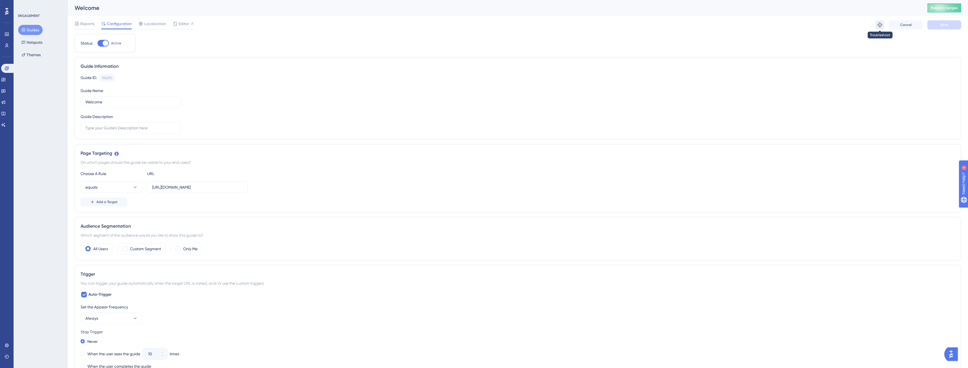
click at [881, 26] on icon at bounding box center [880, 25] width 6 height 6
click at [179, 27] on div "Editor" at bounding box center [183, 24] width 21 height 9
click at [31, 28] on button "Guides" at bounding box center [30, 30] width 25 height 10
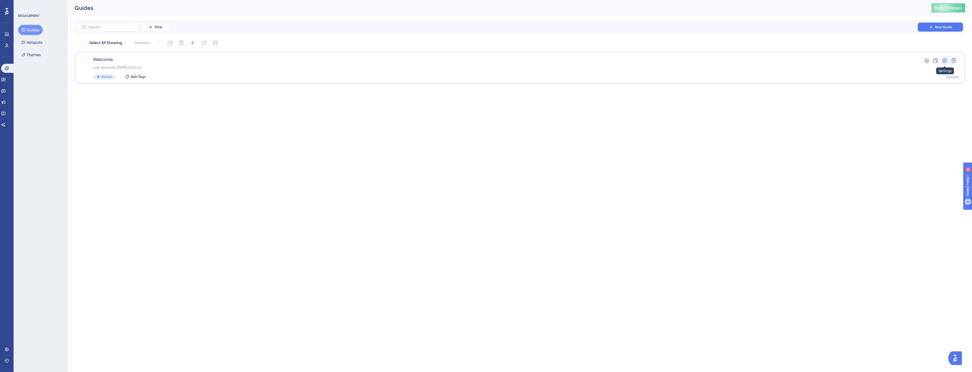
click at [942, 61] on icon at bounding box center [944, 60] width 5 height 5
click at [927, 62] on icon at bounding box center [926, 60] width 4 height 5
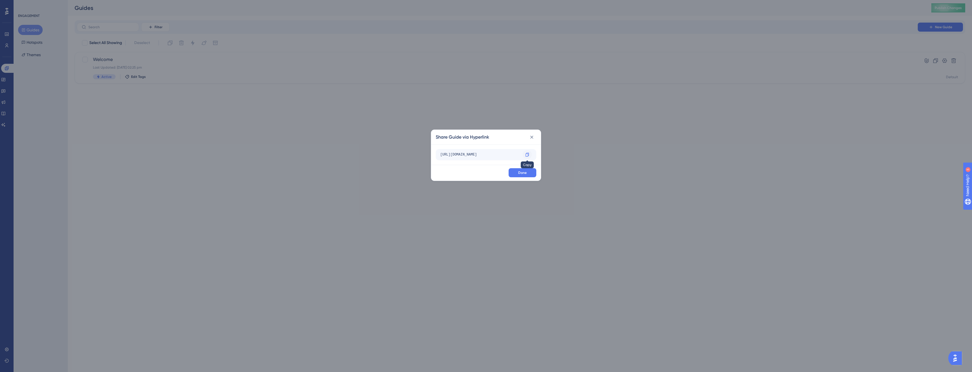
click at [526, 154] on icon at bounding box center [526, 155] width 3 height 4
click at [310, 110] on div "Share Guide via Hyperlink https://andreasbaran.dk/?__ug__=150670 Copy Done" at bounding box center [486, 186] width 972 height 372
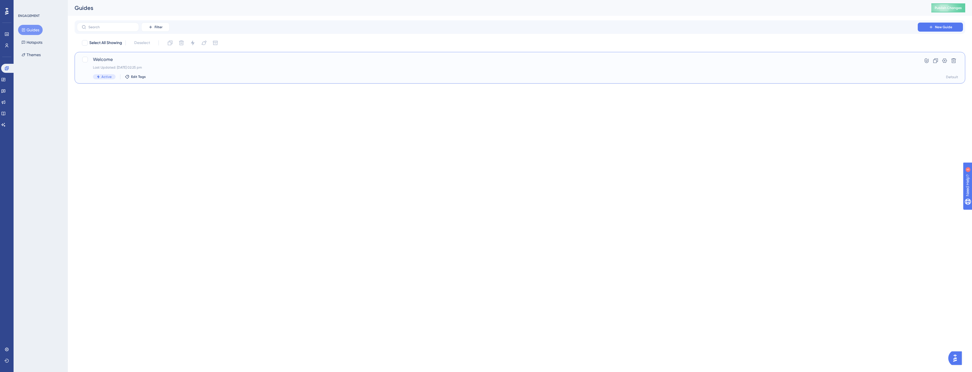
click at [110, 62] on span "Welcome" at bounding box center [497, 59] width 809 height 7
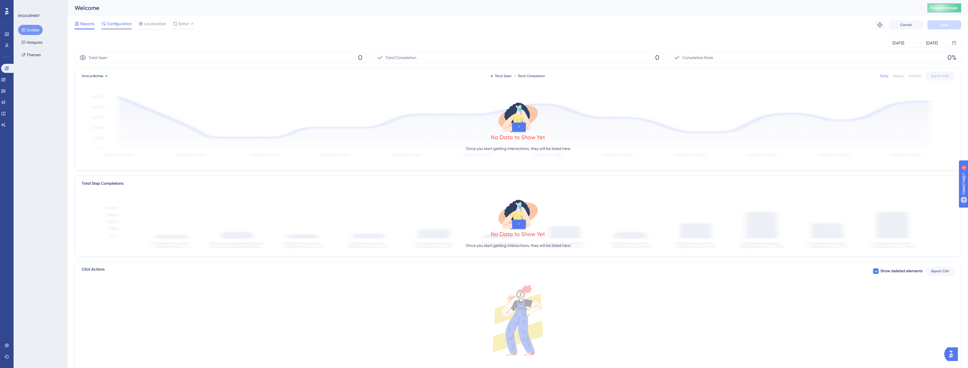
click at [114, 25] on span "Configuration" at bounding box center [119, 23] width 25 height 7
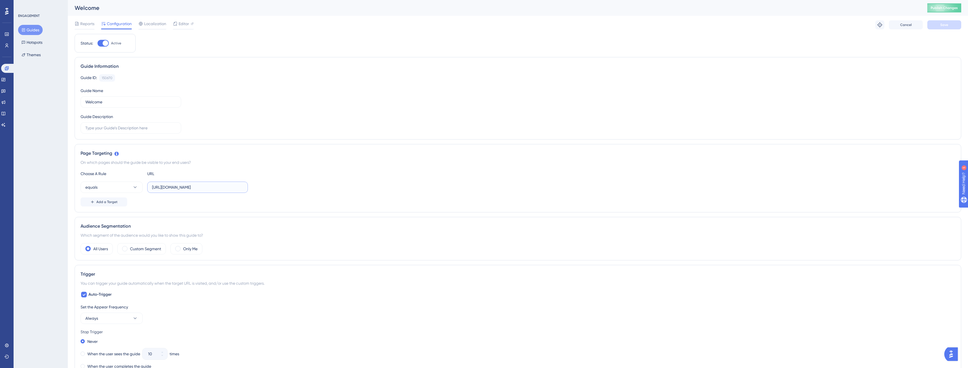
click at [215, 187] on input "https://andreasbaran.dk/" at bounding box center [197, 187] width 91 height 6
type input "https://andreasbaran.dk"
click at [949, 28] on button "Save" at bounding box center [944, 24] width 34 height 9
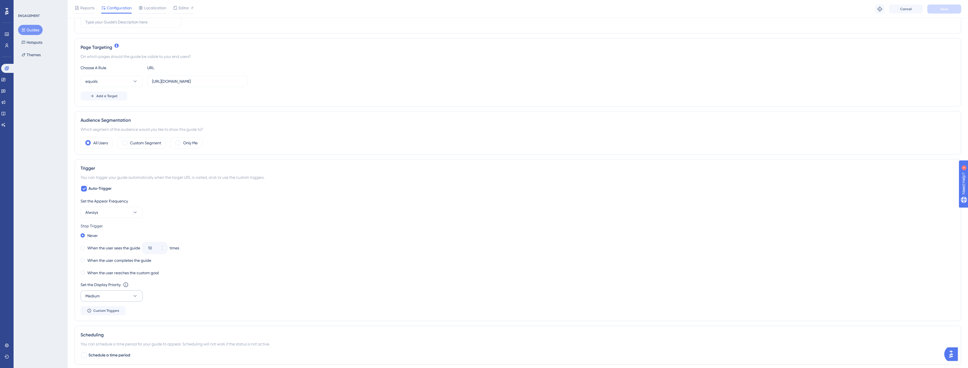
scroll to position [157, 0]
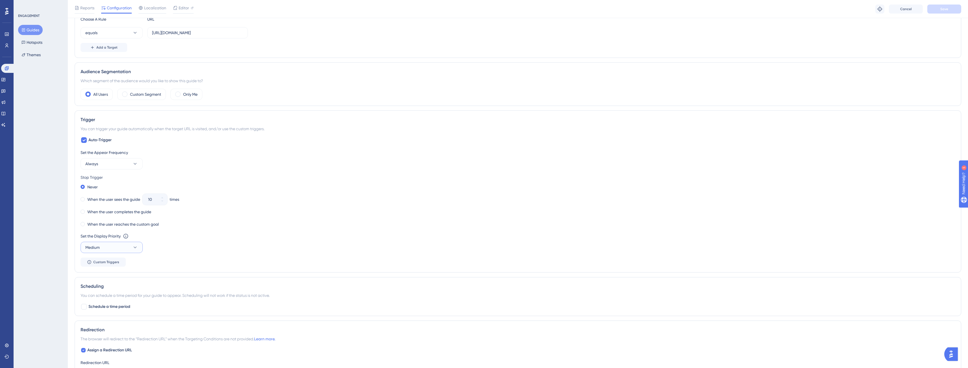
click at [136, 249] on icon at bounding box center [135, 248] width 6 height 6
click at [107, 298] on div "Highest Highest" at bounding box center [112, 298] width 46 height 11
click at [265, 247] on div "Set the Display Priority This option will set the display priority between auto…" at bounding box center [518, 243] width 874 height 20
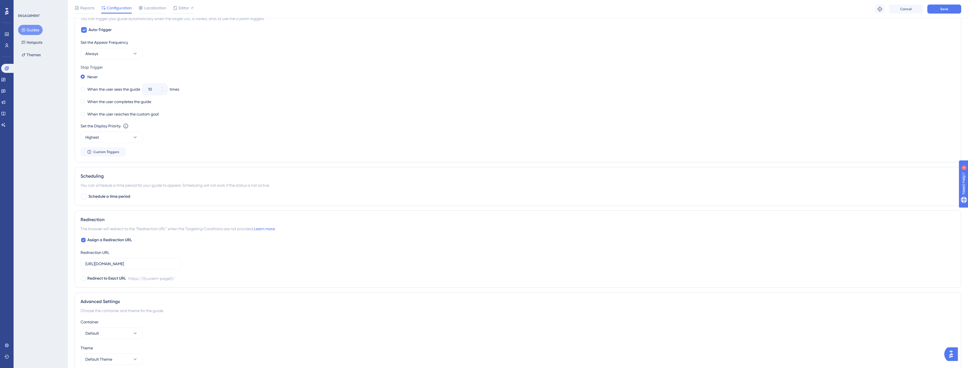
scroll to position [277, 0]
click at [157, 259] on label "https://andreasbaran.dk/" at bounding box center [131, 253] width 101 height 11
click at [157, 257] on input "https://andreasbaran.dk/" at bounding box center [130, 253] width 91 height 6
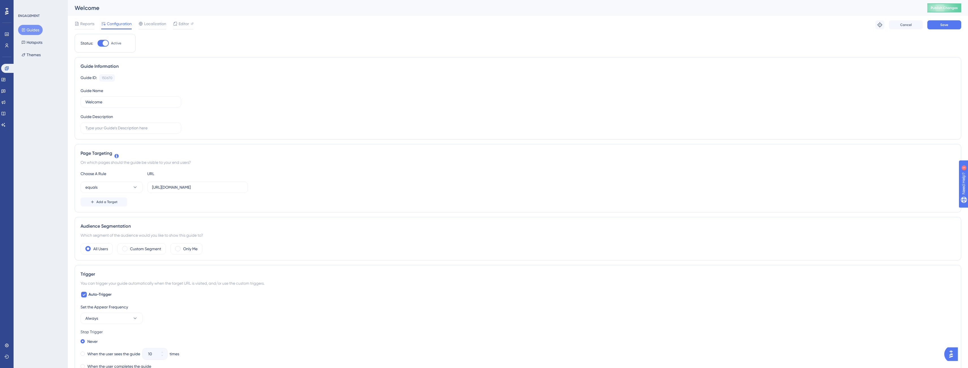
scroll to position [0, 0]
type input "https://andreasbaran.dk"
click at [949, 25] on button "Save" at bounding box center [944, 24] width 34 height 9
click at [6, 82] on icon at bounding box center [3, 79] width 5 height 5
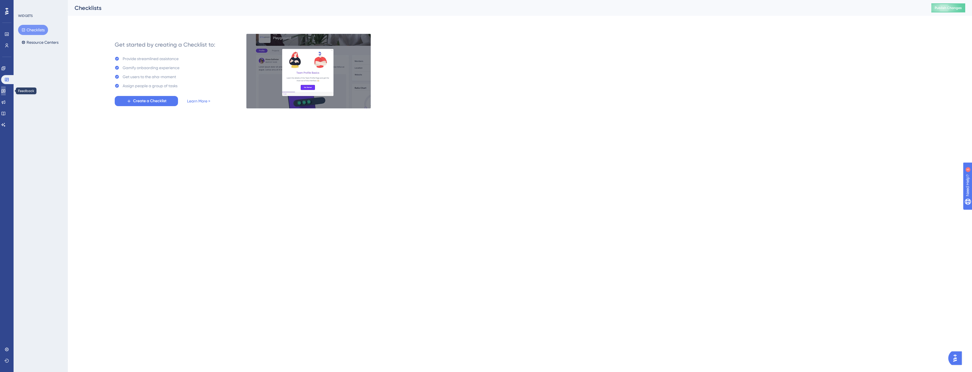
click at [5, 90] on icon at bounding box center [3, 92] width 4 height 4
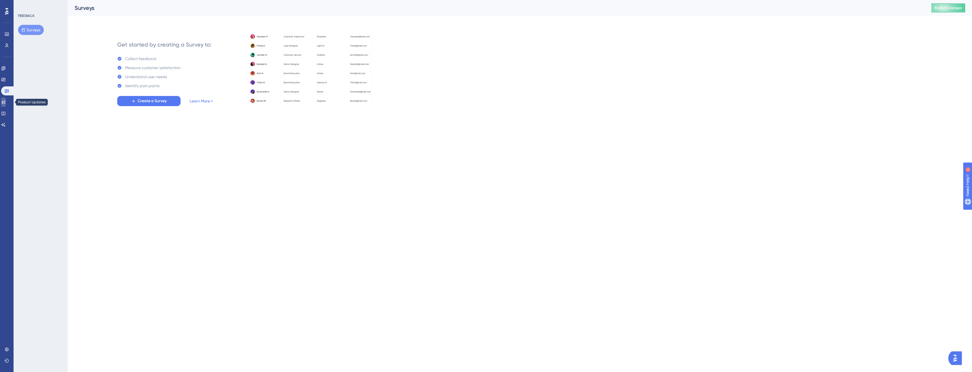
click at [6, 103] on icon at bounding box center [3, 102] width 5 height 5
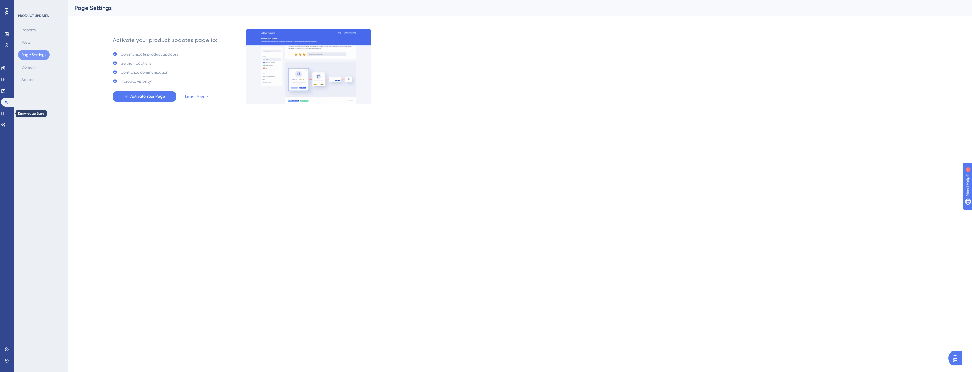
click at [0, 0] on div "Engagement Widgets Feedback Product Updates Knowledge Base AI Assistant" at bounding box center [0, 0] width 0 height 0
click at [6, 114] on icon at bounding box center [3, 113] width 5 height 5
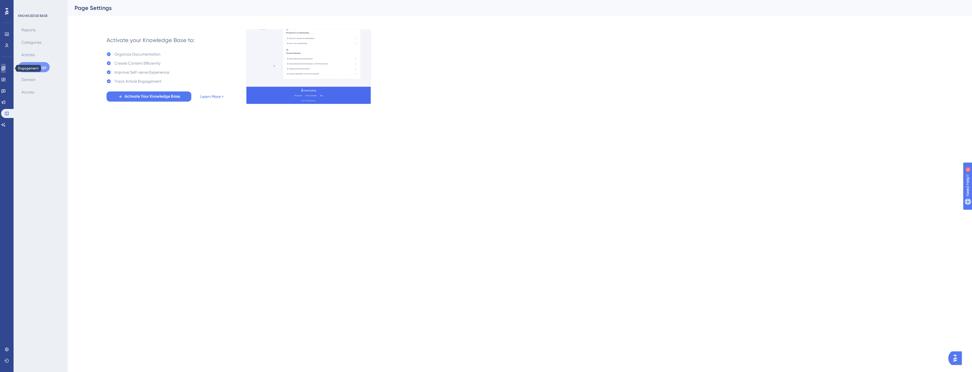
click at [0, 0] on link at bounding box center [0, 0] width 0 height 0
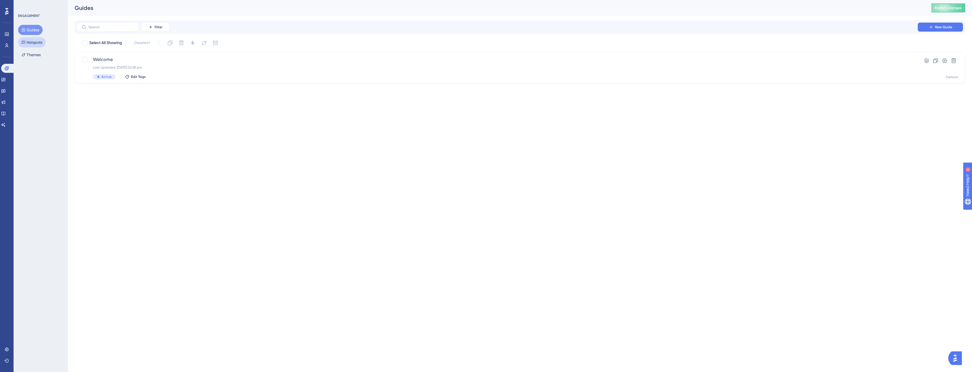
click at [35, 46] on button "Hotspots" at bounding box center [32, 42] width 28 height 10
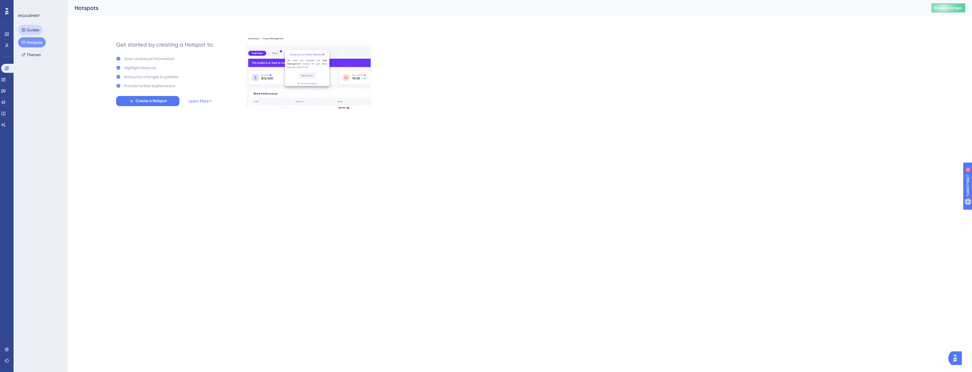
click at [26, 31] on button "Guides" at bounding box center [30, 30] width 25 height 10
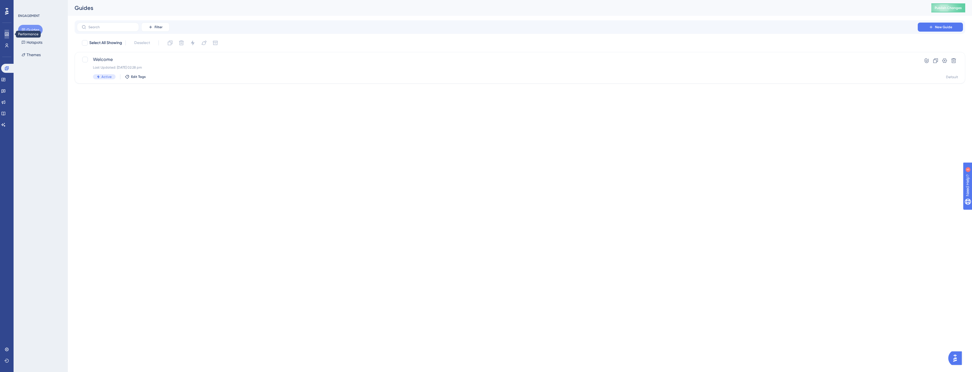
click at [0, 0] on link at bounding box center [0, 0] width 0 height 0
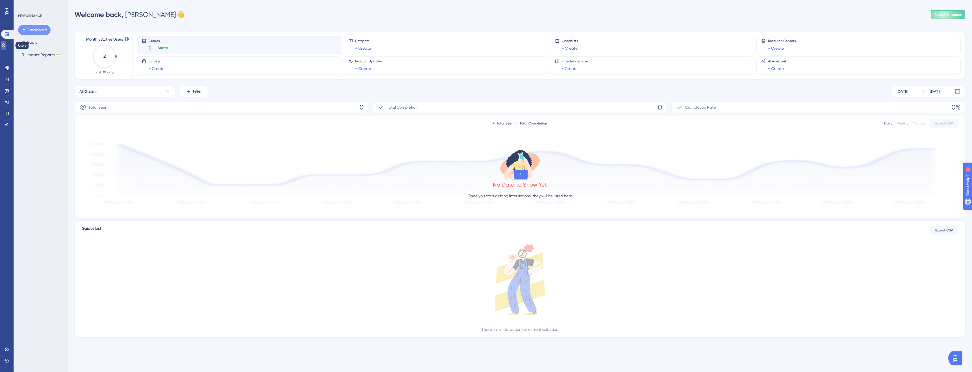
click at [0, 0] on link at bounding box center [0, 0] width 0 height 0
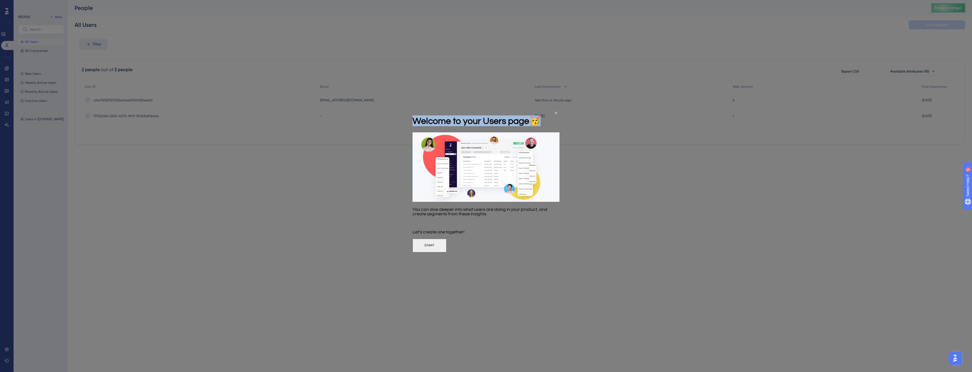
click at [540, 114] on div "Welcome to your Users page 🥳" at bounding box center [476, 121] width 128 height 23
click at [555, 113] on icon "Close Preview" at bounding box center [556, 113] width 2 height 2
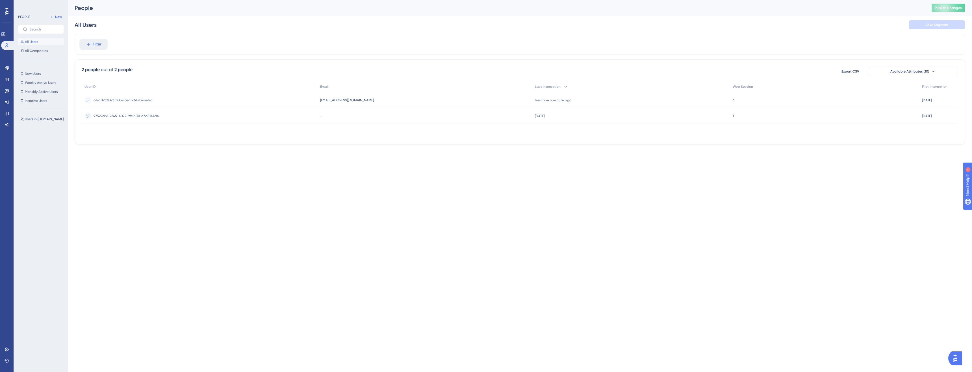
click at [948, 8] on span "Publish Changes" at bounding box center [948, 8] width 27 height 5
click at [6, 70] on icon at bounding box center [7, 68] width 5 height 5
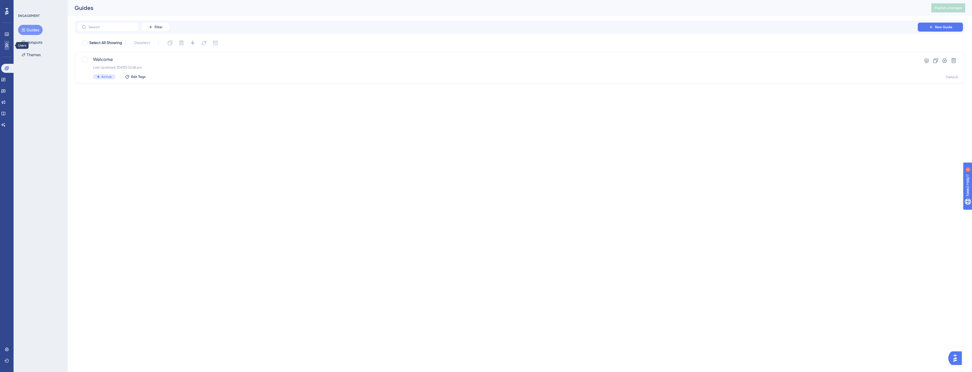
click at [0, 0] on icon at bounding box center [0, 0] width 0 height 0
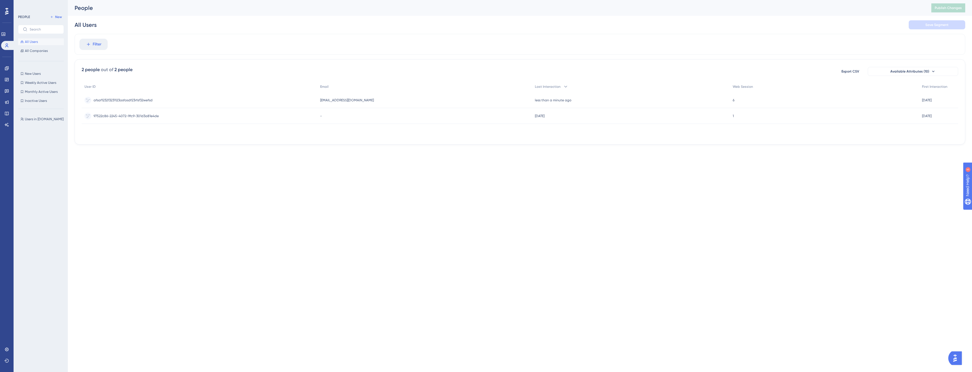
click at [127, 102] on span "afsaf123213231123asfasdf23rfsf32wefsd" at bounding box center [123, 100] width 59 height 5
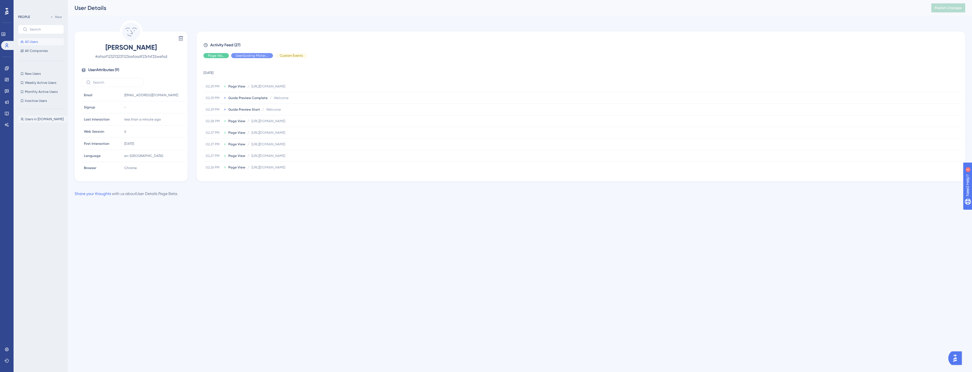
click at [36, 120] on span "Users in [DOMAIN_NAME]" at bounding box center [44, 119] width 39 height 5
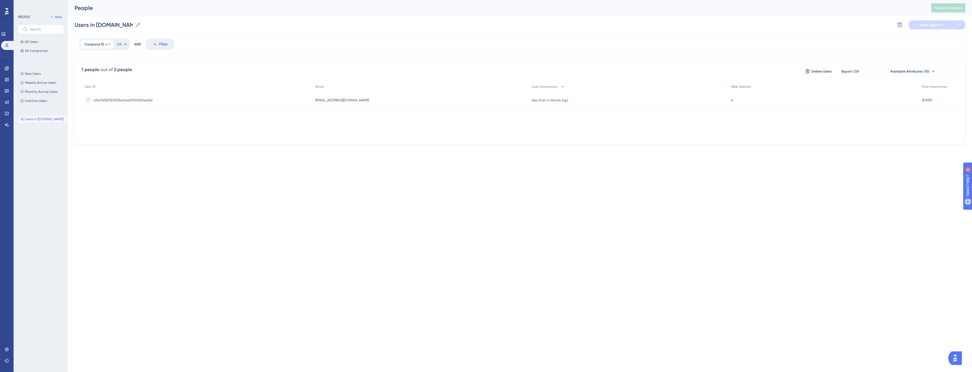
click at [163, 51] on div "Company ID is 1 1 Remove OR AND Filter" at bounding box center [520, 44] width 890 height 21
click at [164, 48] on button "Filter" at bounding box center [160, 44] width 28 height 11
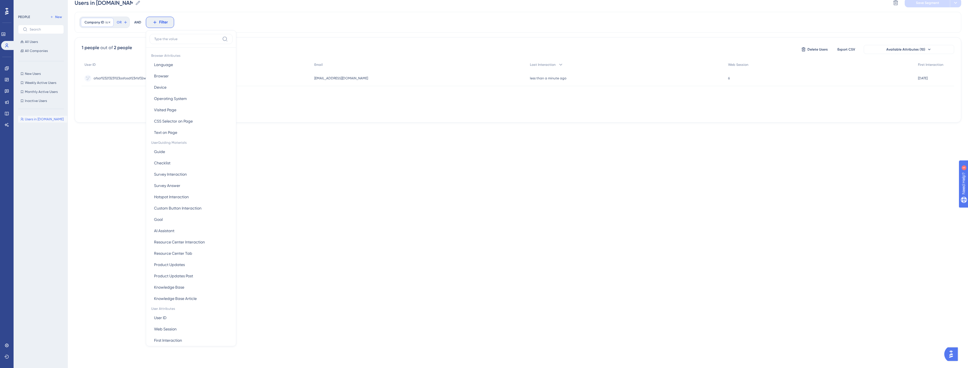
click at [103, 24] on span "Company ID" at bounding box center [94, 22] width 20 height 5
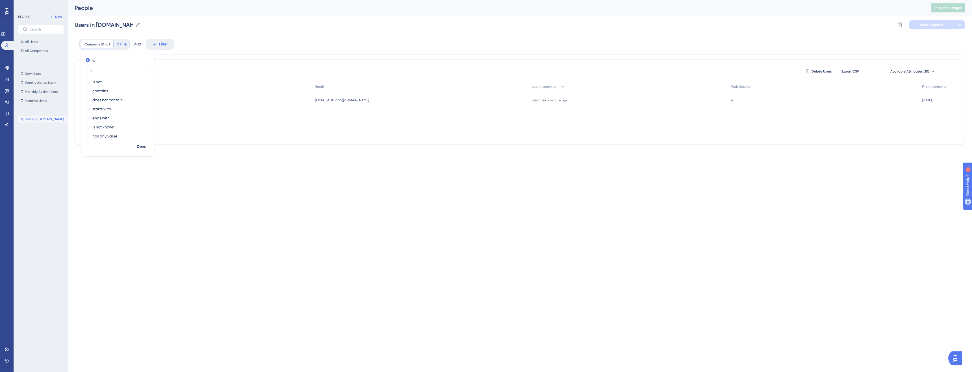
click at [203, 49] on div "Company ID is 1 1 Remove is 1 is not contains does not contain starts with ends…" at bounding box center [520, 44] width 890 height 21
click at [167, 45] on span "Filter" at bounding box center [163, 44] width 9 height 7
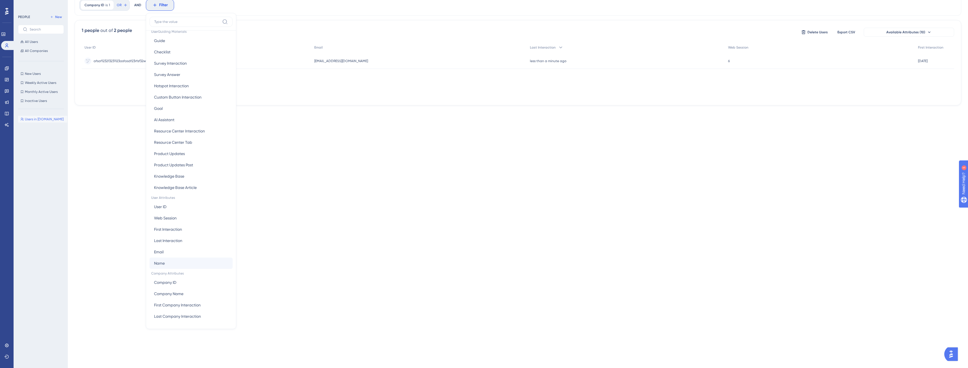
scroll to position [82, 0]
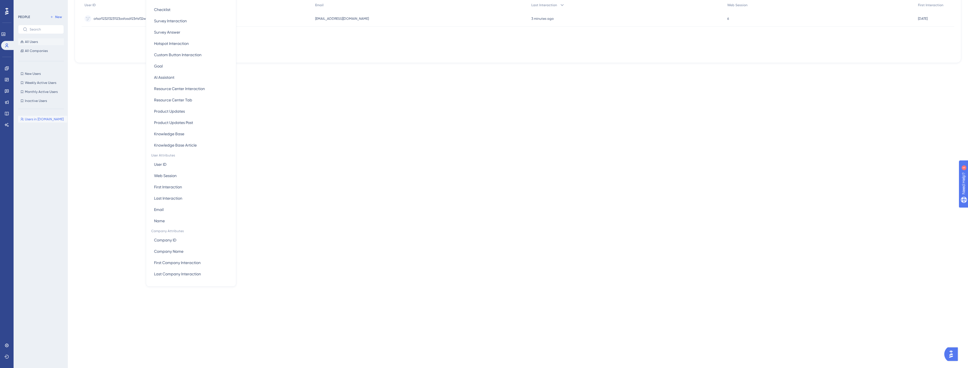
click at [40, 42] on button "All Users" at bounding box center [41, 41] width 46 height 7
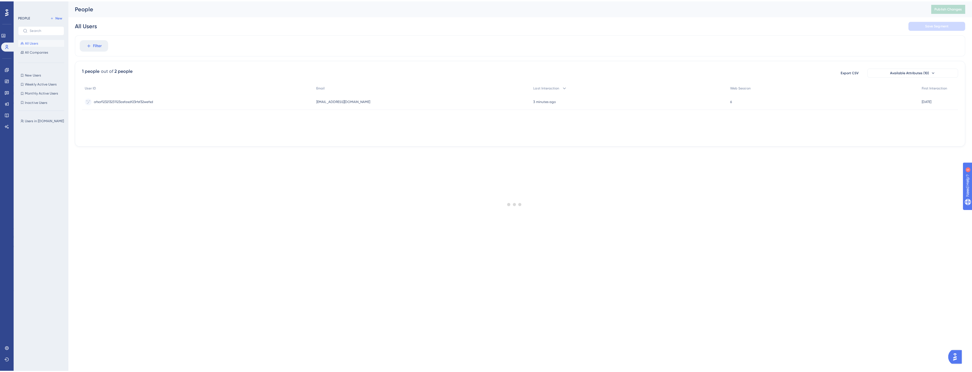
scroll to position [0, 0]
click at [116, 100] on span "our_unique_user_id1" at bounding box center [110, 100] width 32 height 5
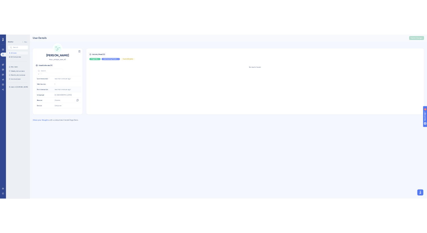
scroll to position [26, 0]
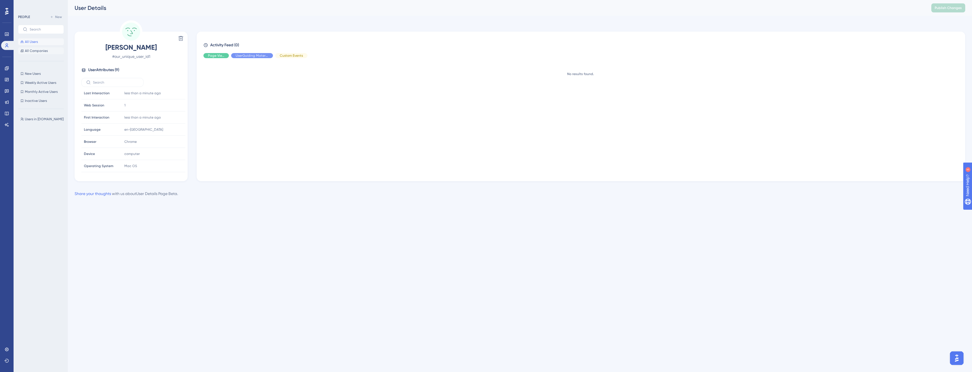
click at [38, 52] on span "All Companies" at bounding box center [36, 51] width 23 height 5
